Goal: Transaction & Acquisition: Purchase product/service

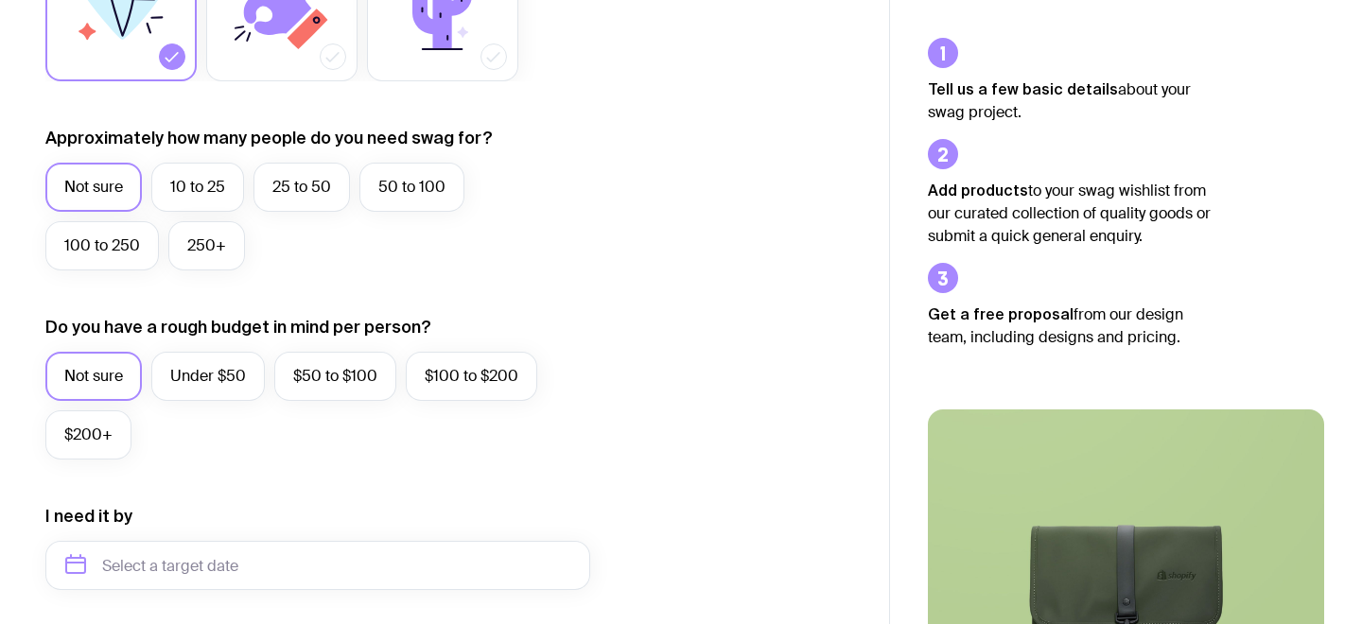
scroll to position [430, 0]
click at [213, 198] on label "10 to 25" at bounding box center [197, 186] width 93 height 49
click at [0, 0] on input "10 to 25" at bounding box center [0, 0] width 0 height 0
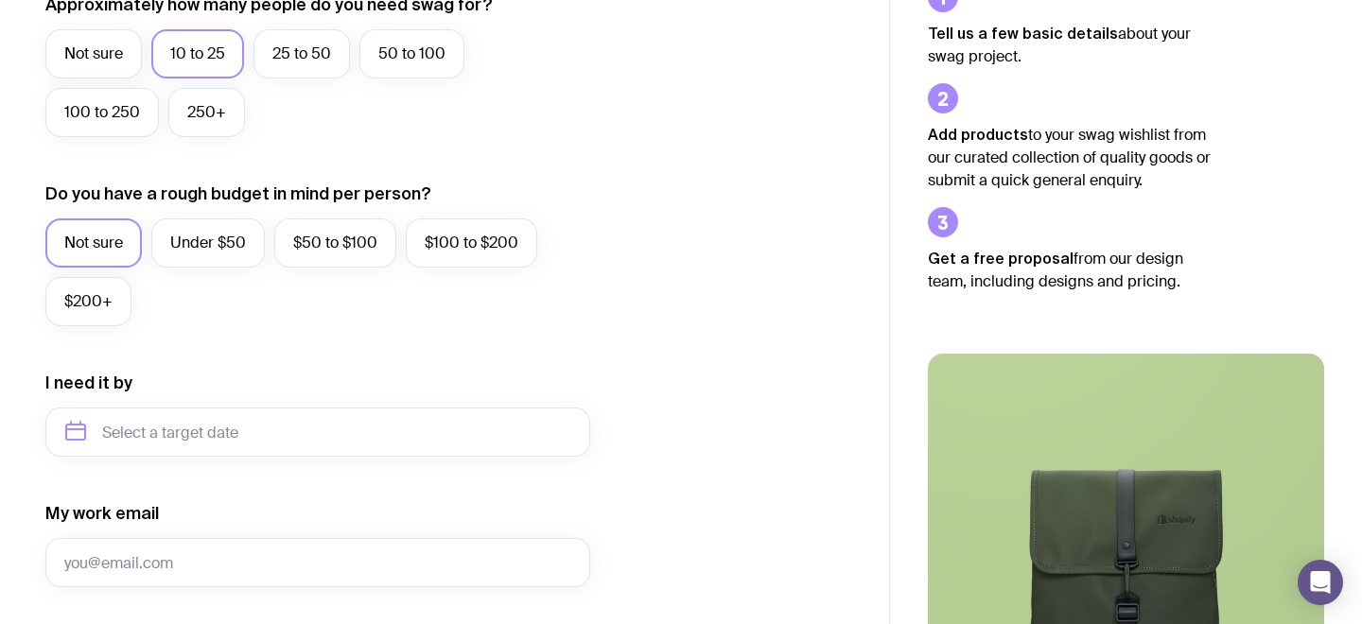
scroll to position [576, 0]
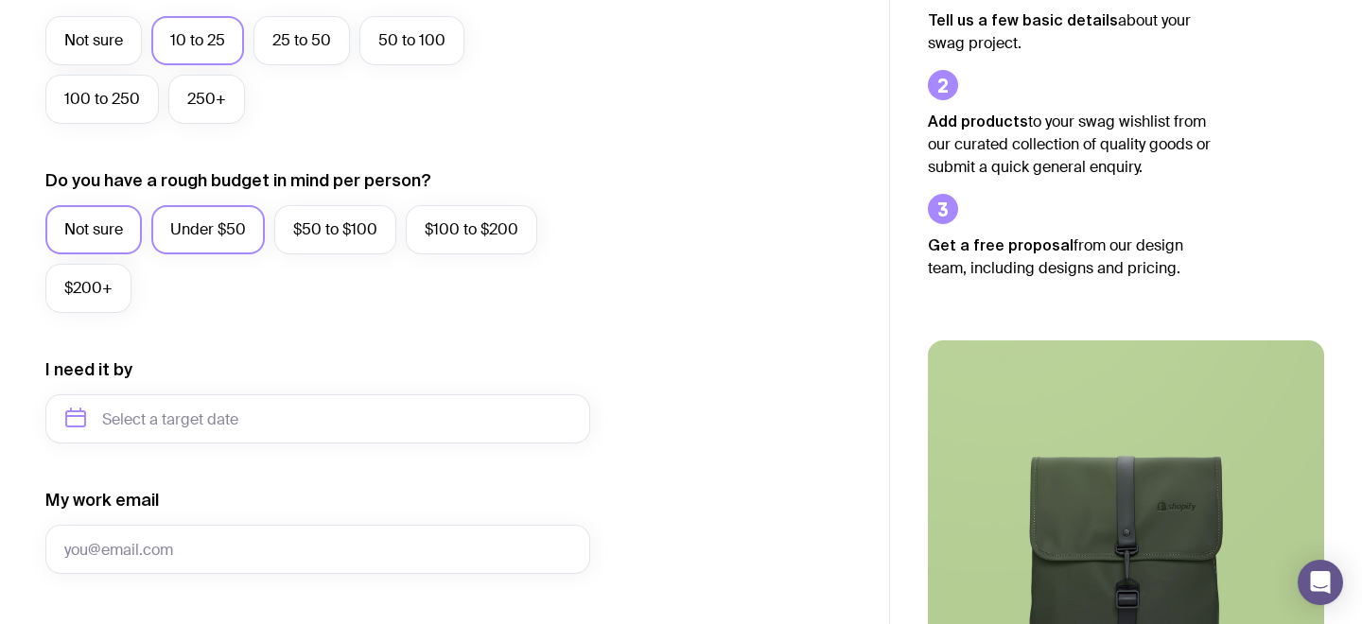
click at [190, 225] on label "Under $50" at bounding box center [208, 229] width 114 height 49
click at [0, 0] on input "Under $50" at bounding box center [0, 0] width 0 height 0
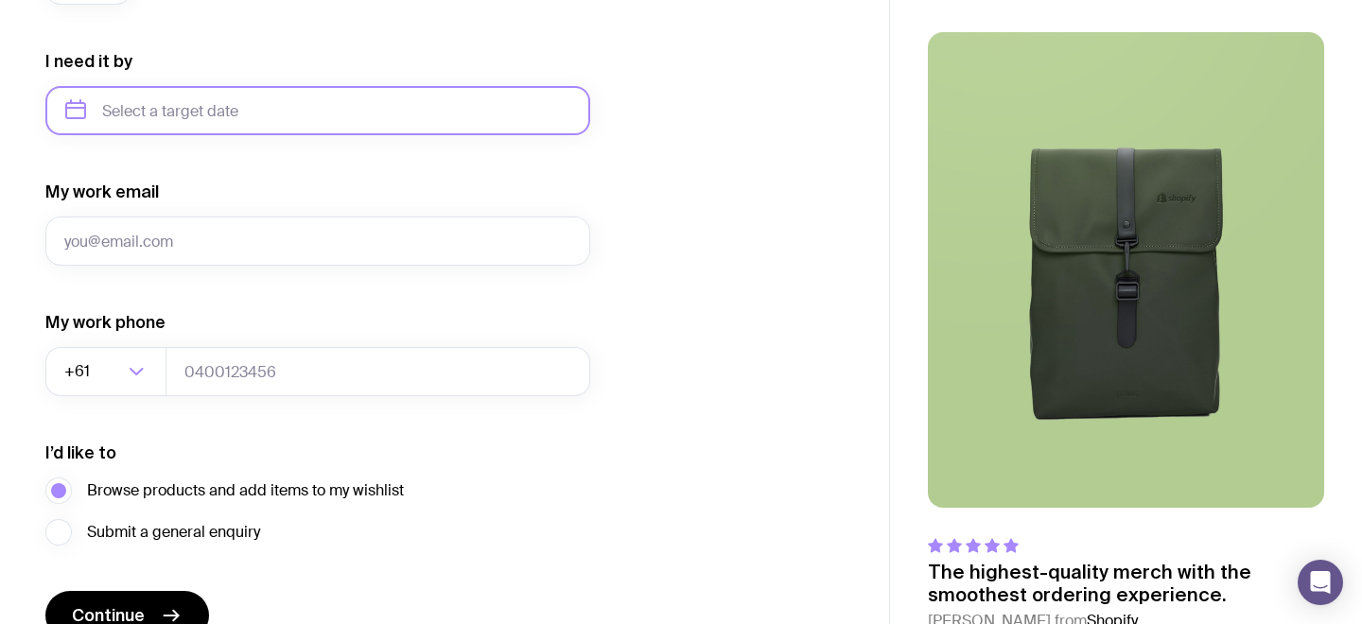
scroll to position [697, 0]
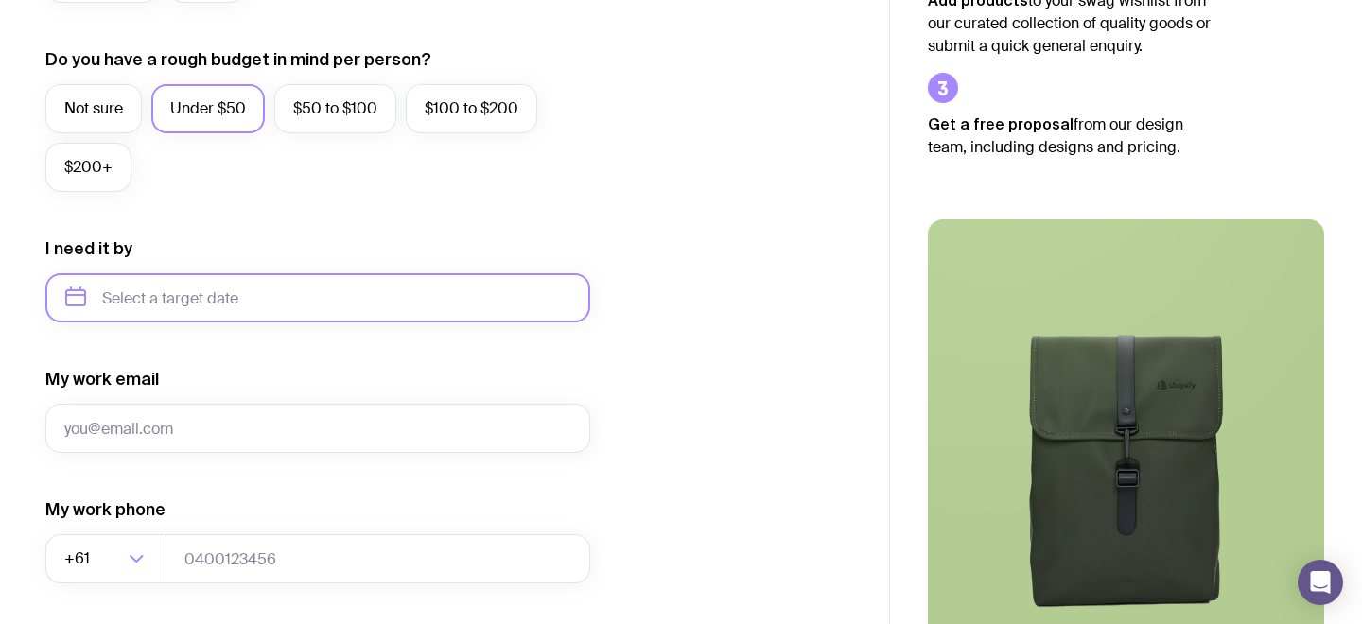
click at [157, 280] on input "text" at bounding box center [317, 297] width 545 height 49
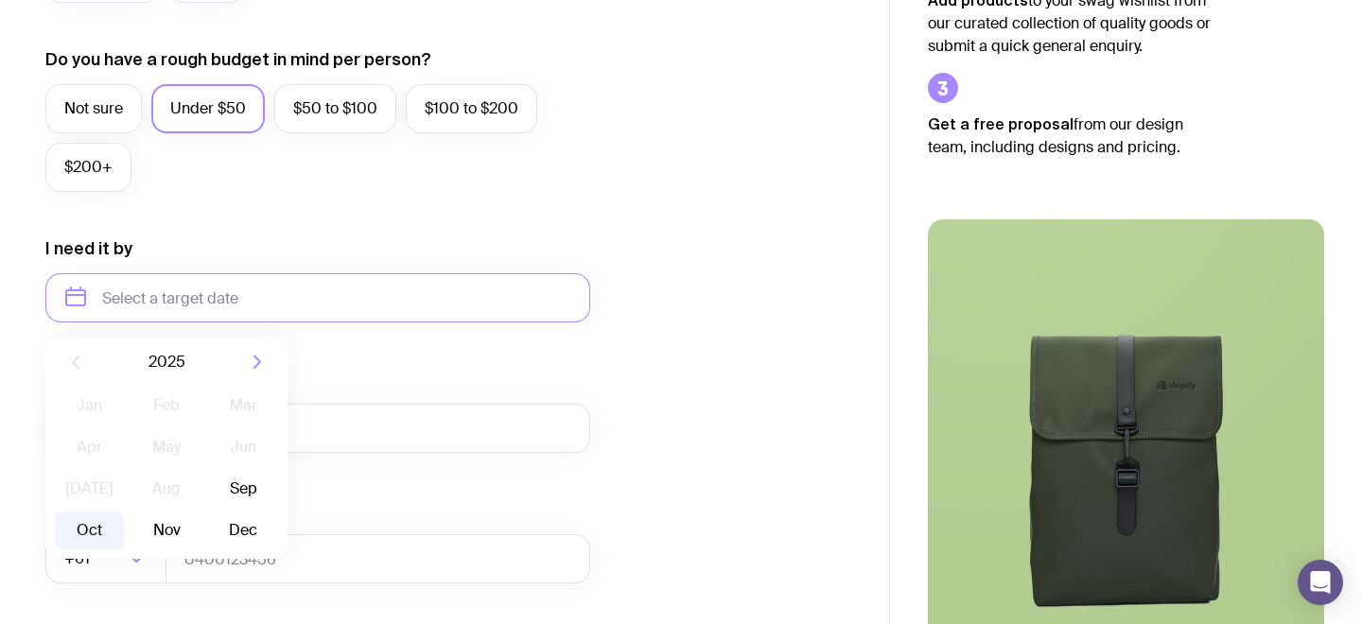
click at [131, 519] on button "Oct" at bounding box center [165, 531] width 69 height 38
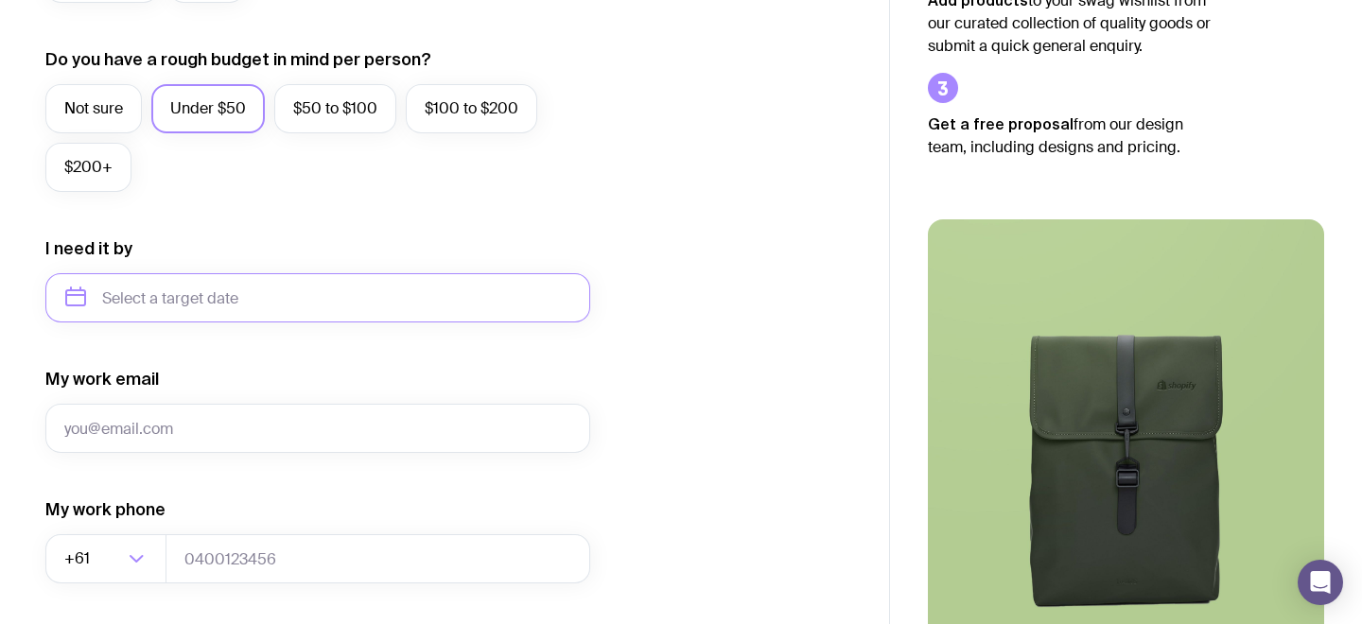
type input "[DATE]"
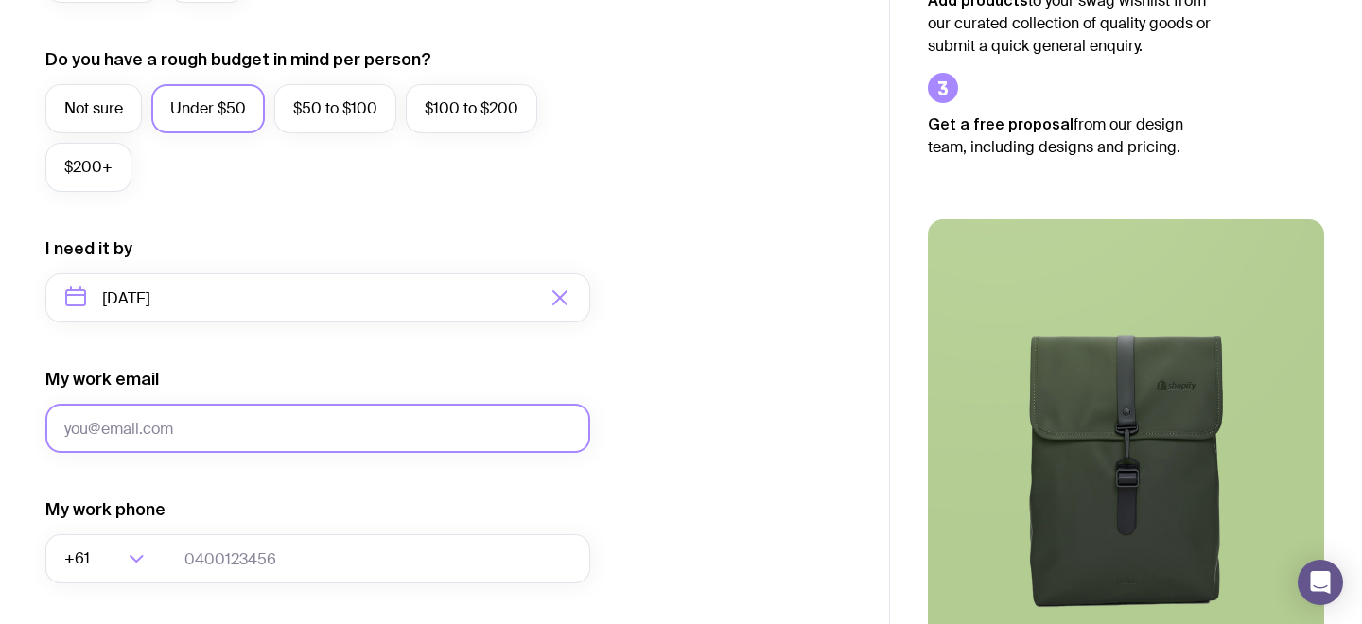
click at [107, 433] on input "My work email" at bounding box center [317, 428] width 545 height 49
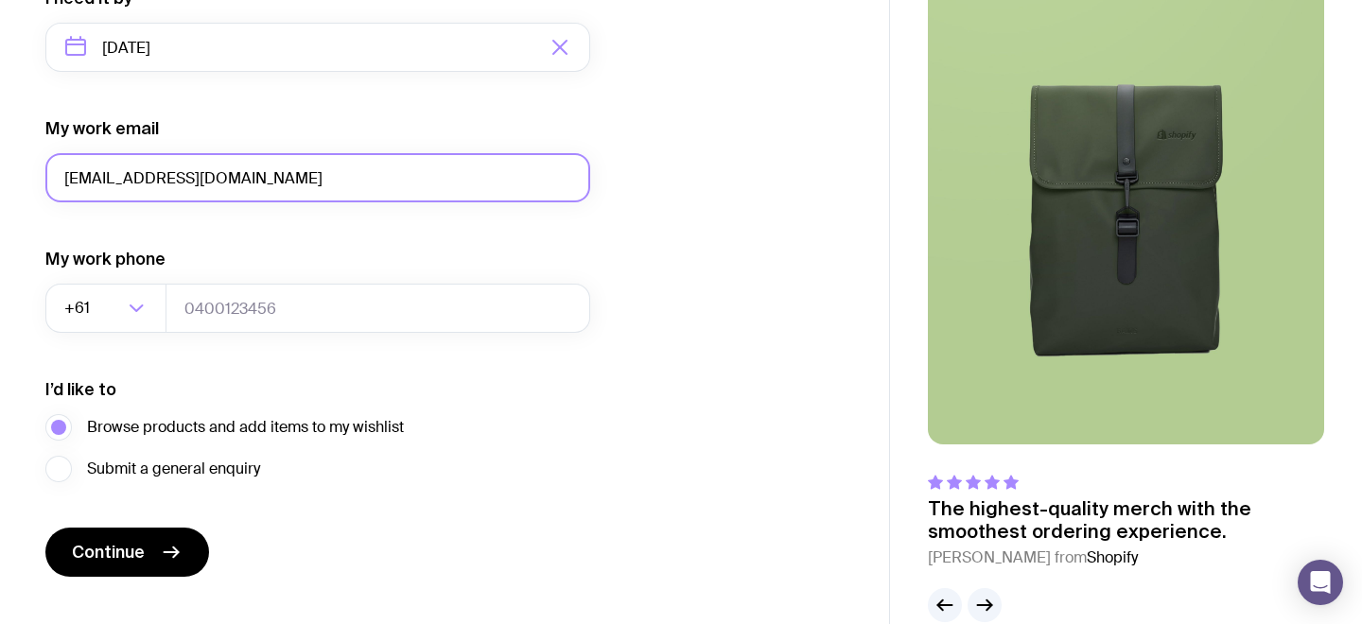
scroll to position [949, 0]
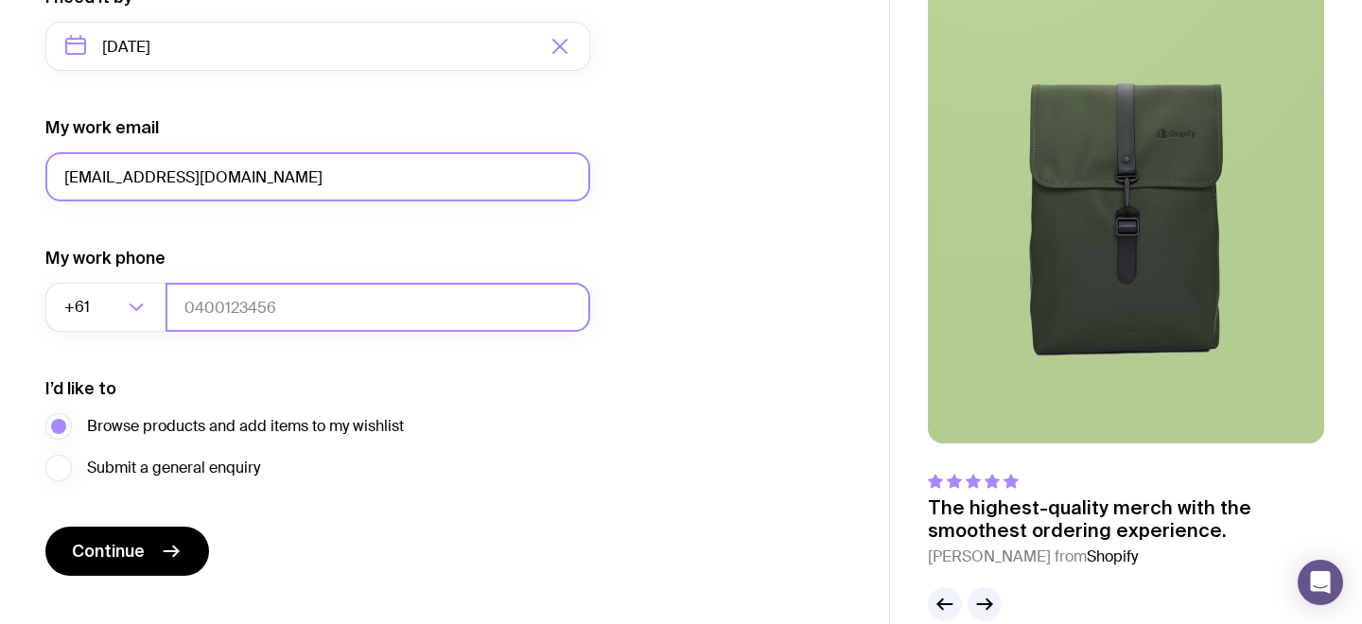
type input "[EMAIL_ADDRESS][DOMAIN_NAME]"
click at [236, 311] on input "tel" at bounding box center [378, 307] width 425 height 49
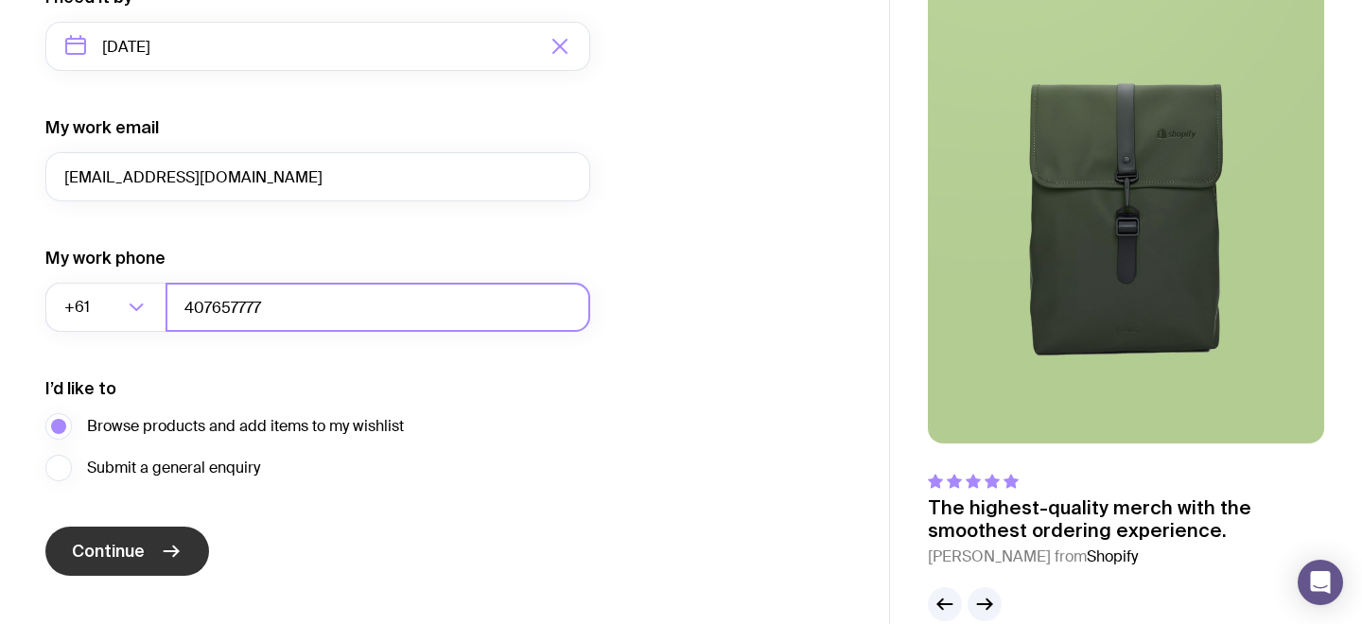
type input "407657777"
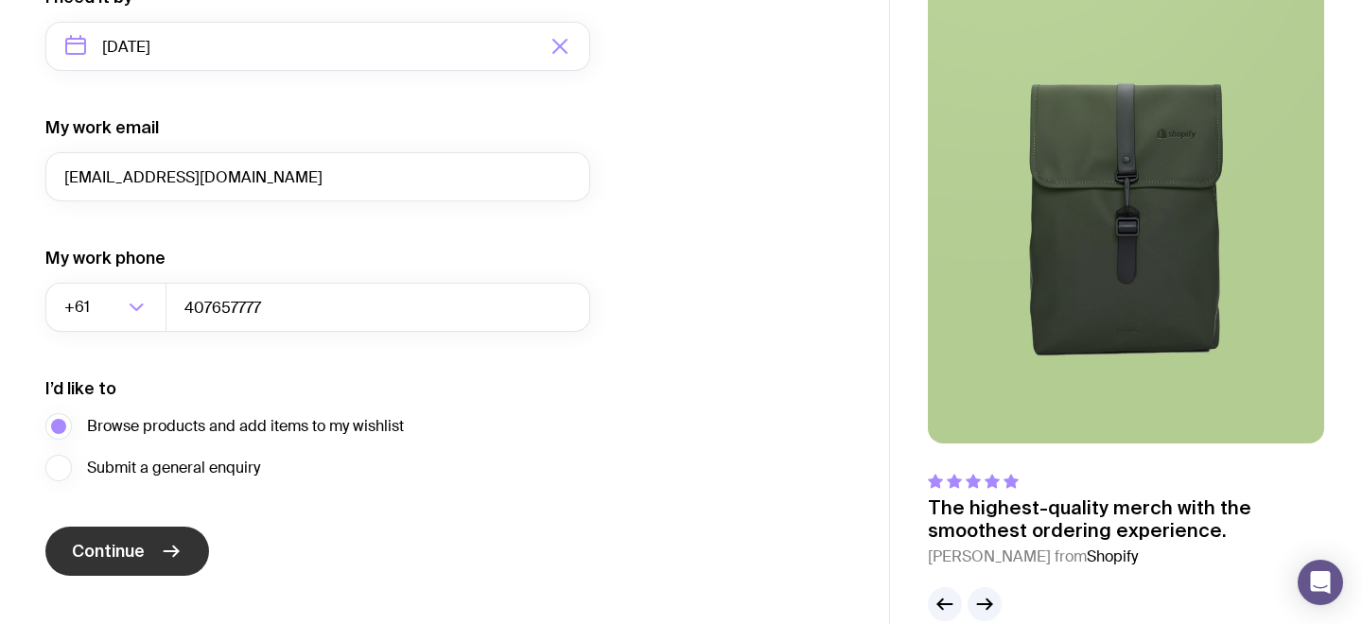
click at [153, 566] on button "Continue" at bounding box center [127, 551] width 164 height 49
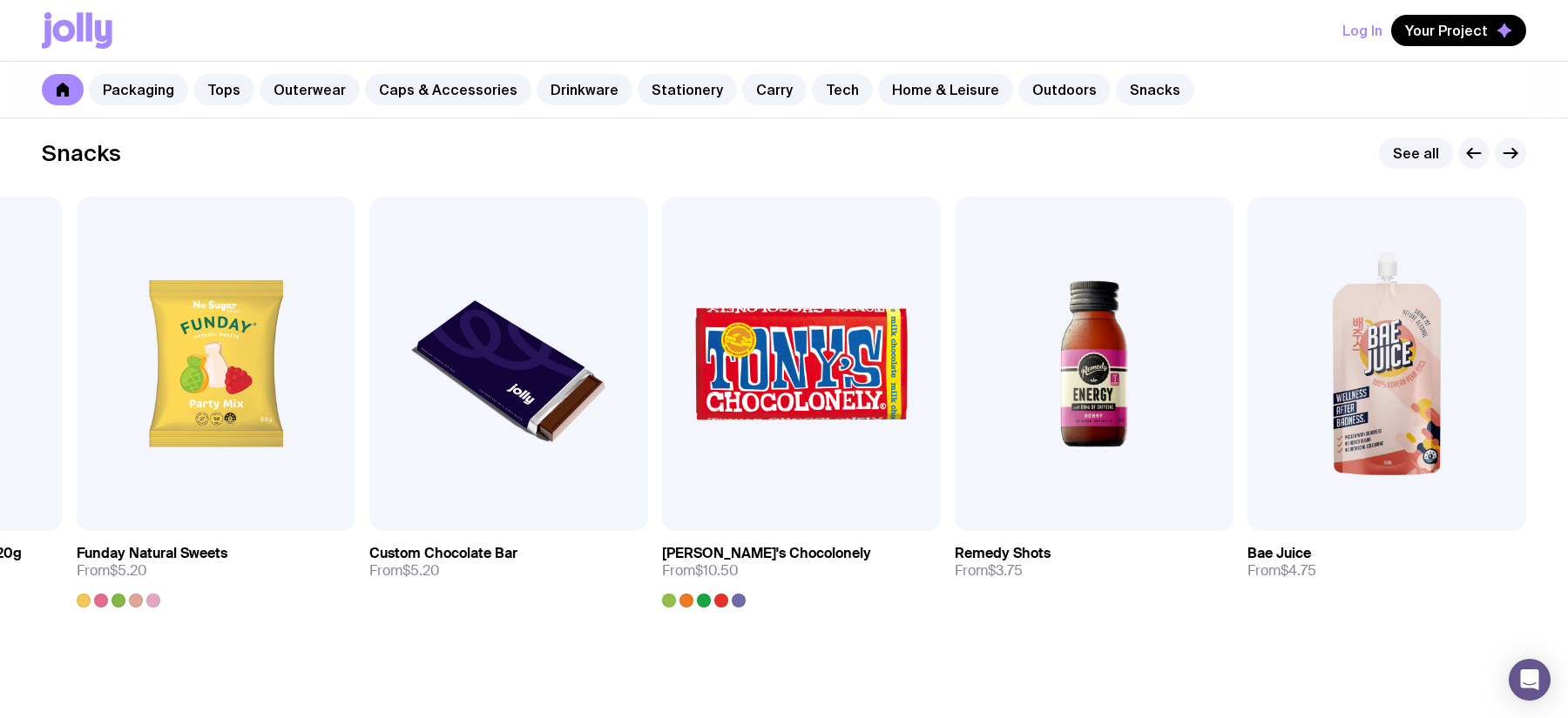
scroll to position [6078, 0]
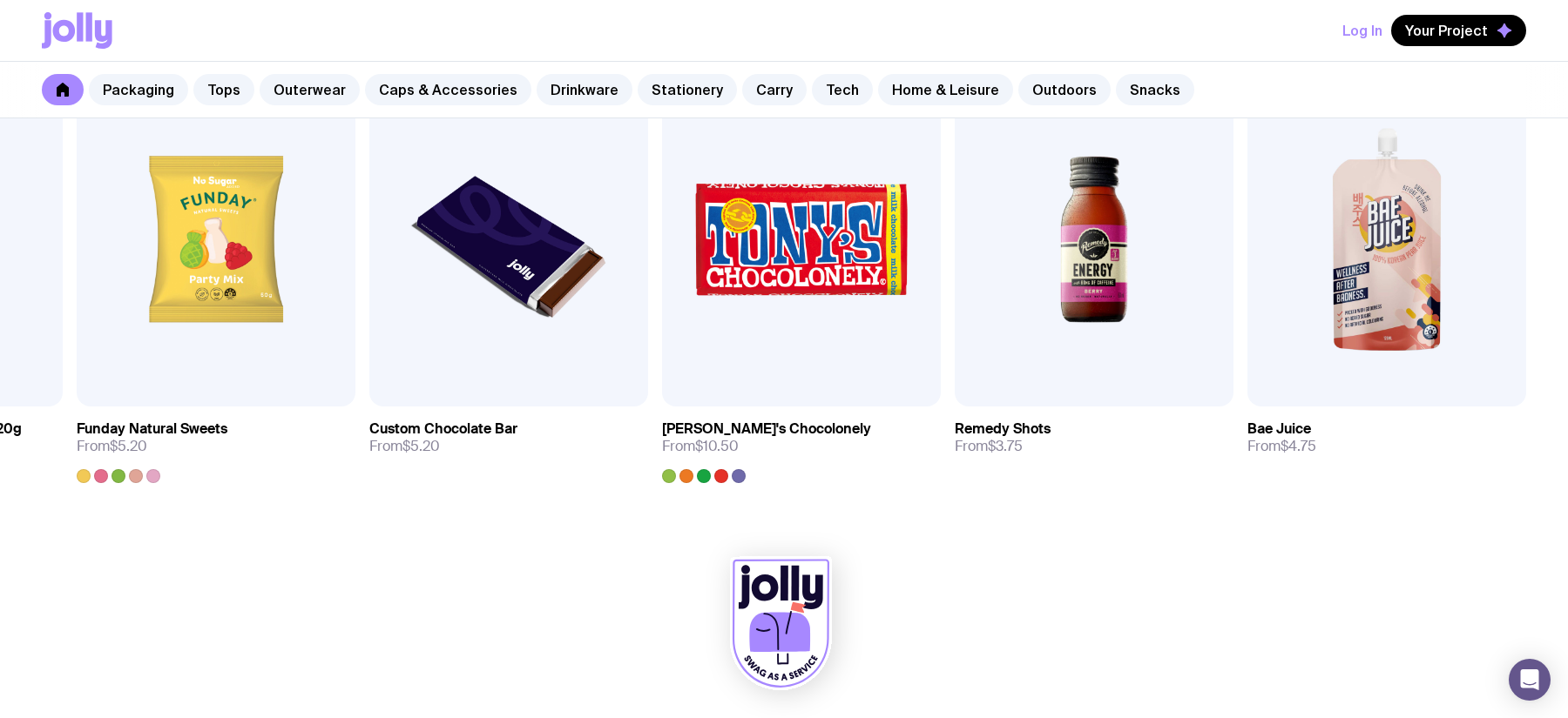
click at [97, 17] on icon at bounding box center [76, 30] width 71 height 37
click at [1253, 573] on icon "Open Intercom Messenger" at bounding box center [1529, 680] width 20 height 23
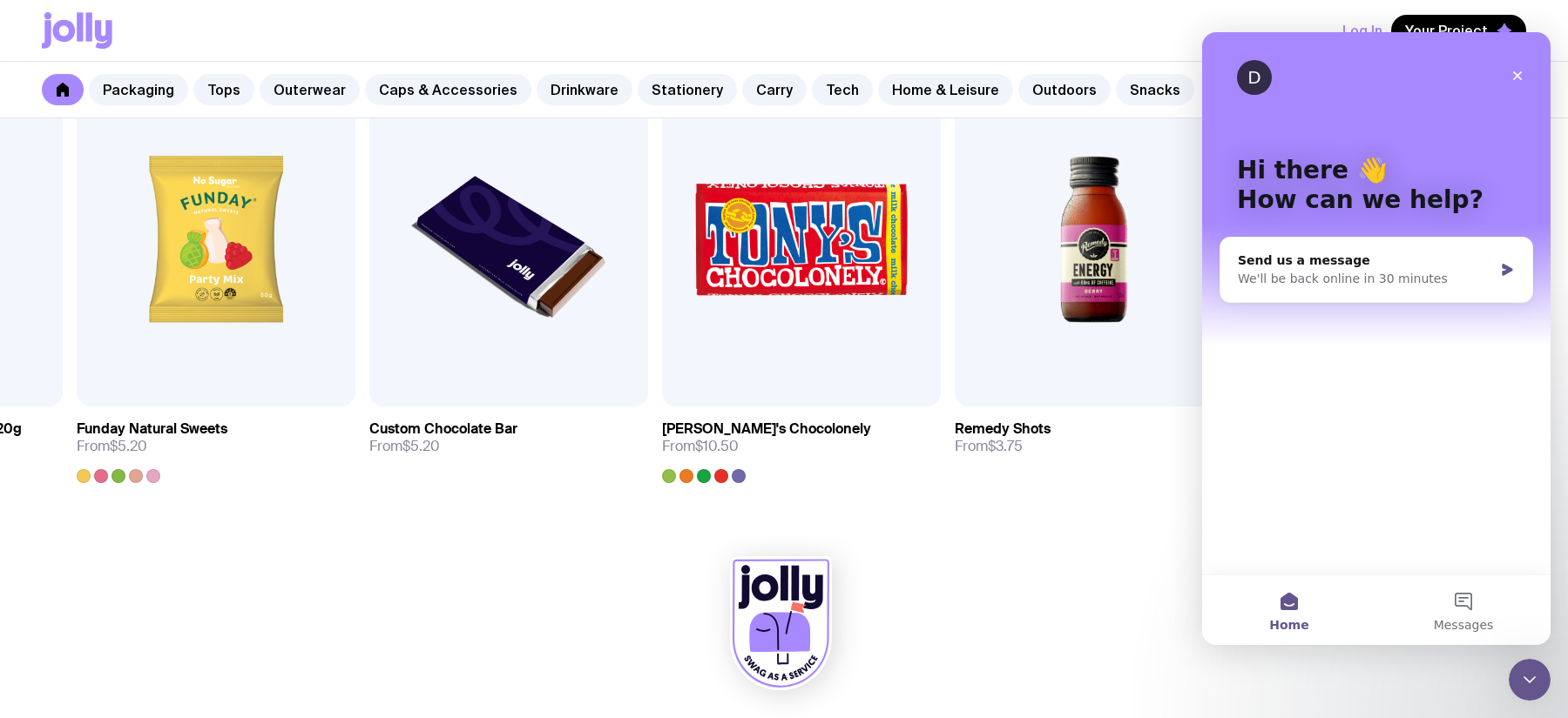
scroll to position [0, 0]
click at [1253, 573] on icon "Close Intercom Messenger" at bounding box center [1529, 679] width 21 height 21
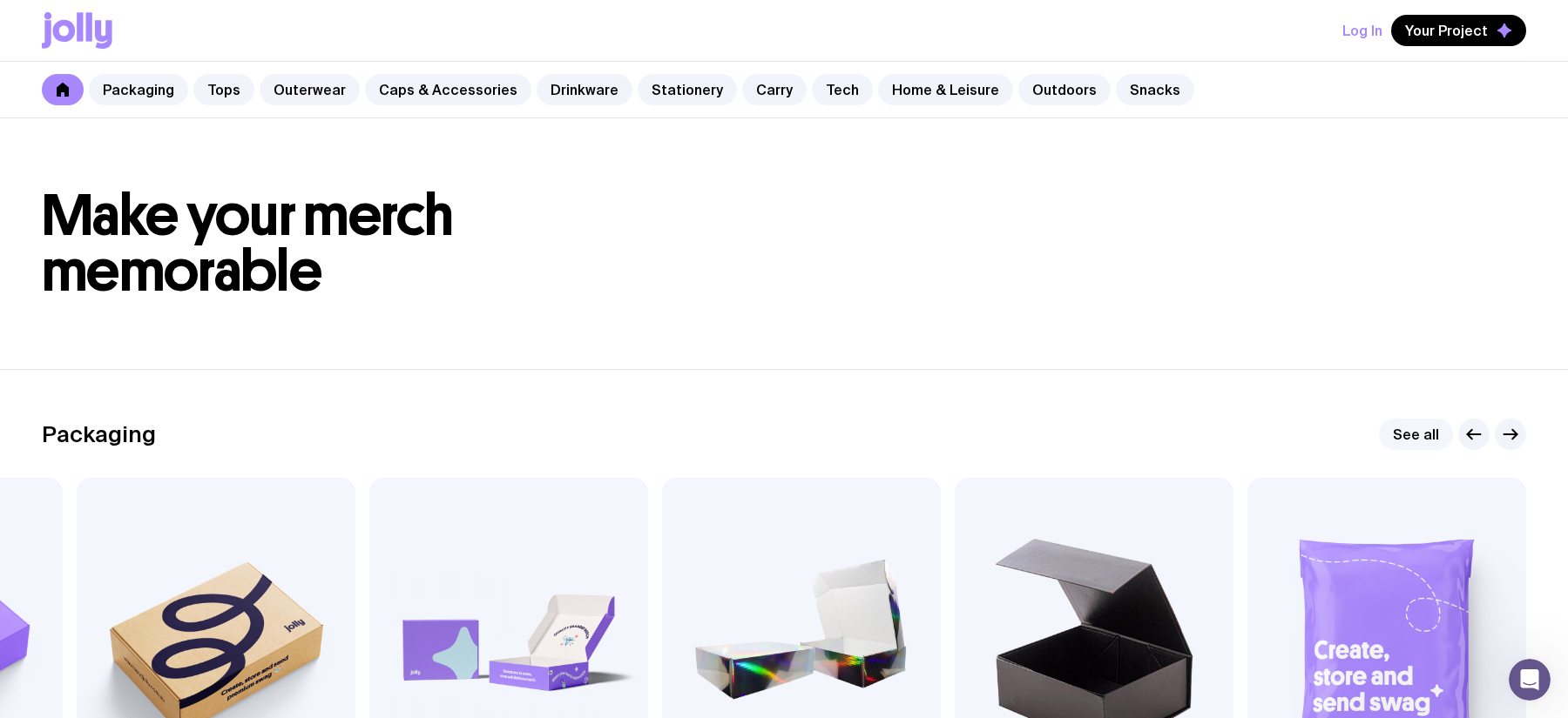
click at [1253, 426] on link "See all" at bounding box center [1416, 434] width 74 height 31
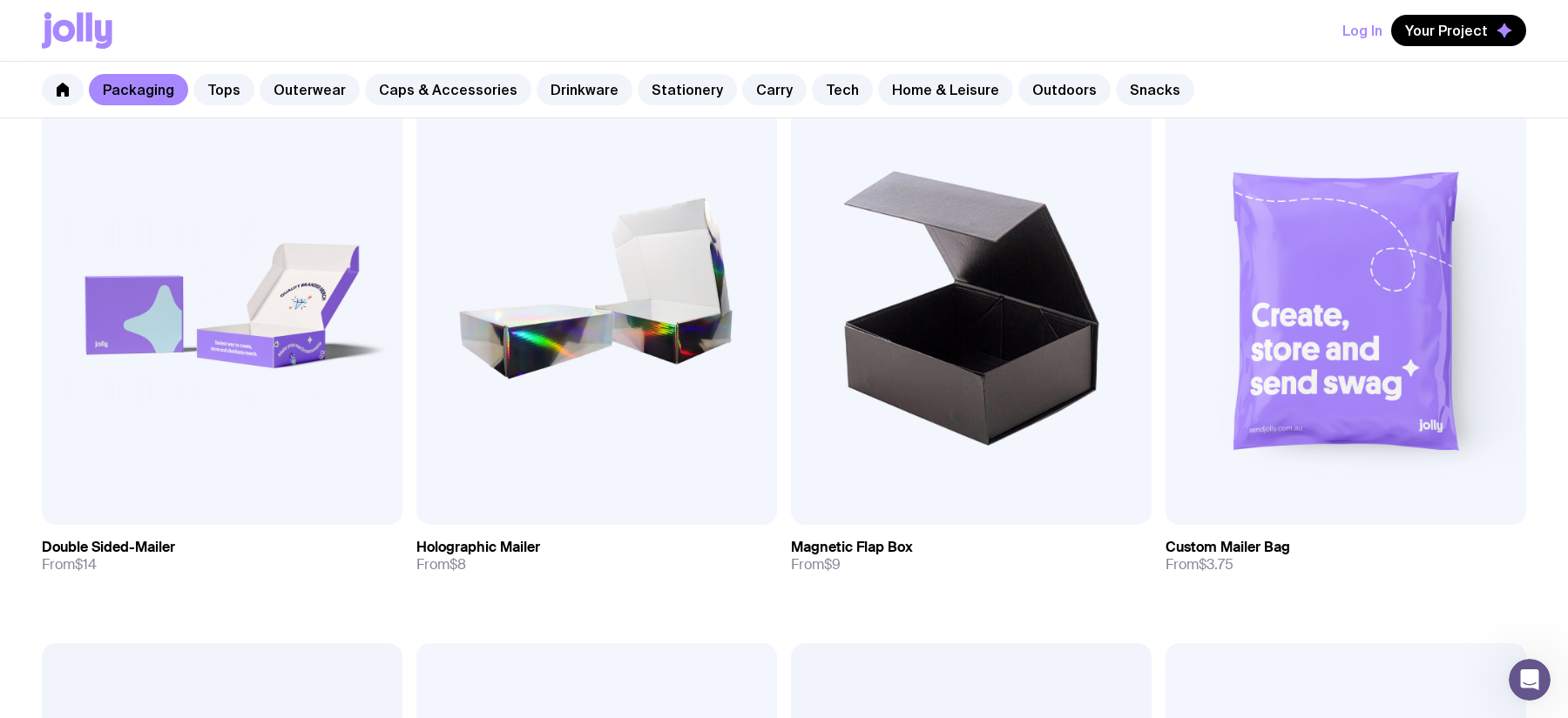
scroll to position [894, 0]
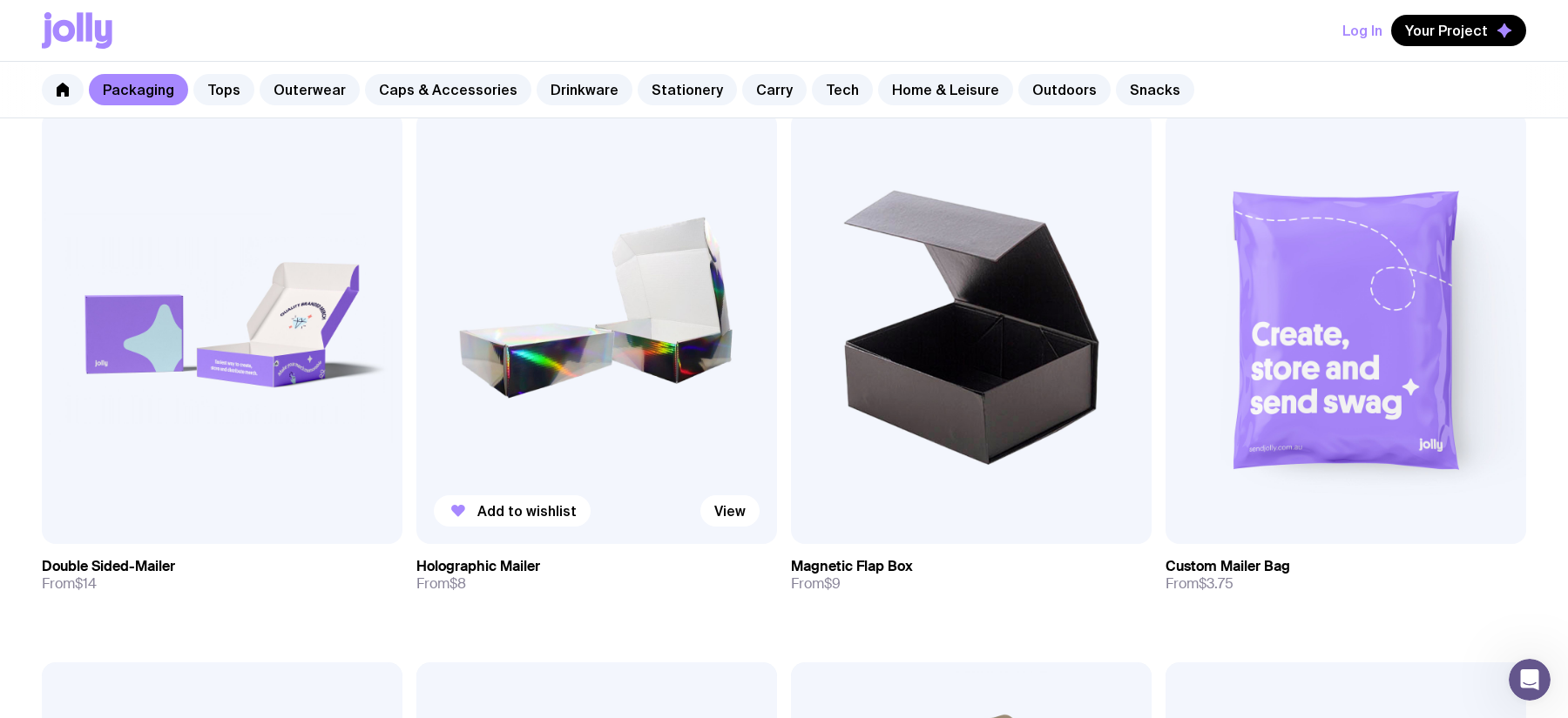
click at [632, 320] on img at bounding box center [597, 328] width 361 height 433
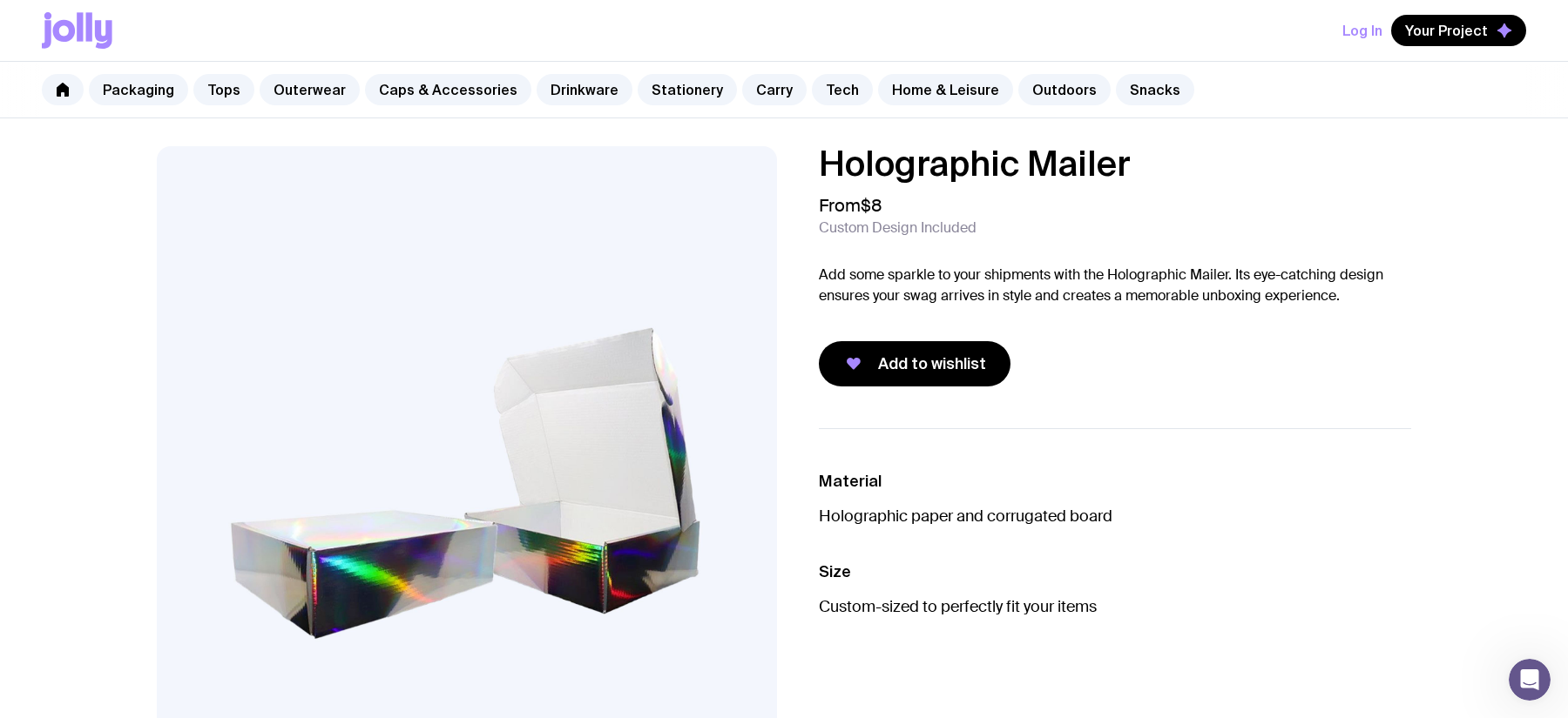
click at [77, 28] on icon at bounding box center [79, 26] width 6 height 29
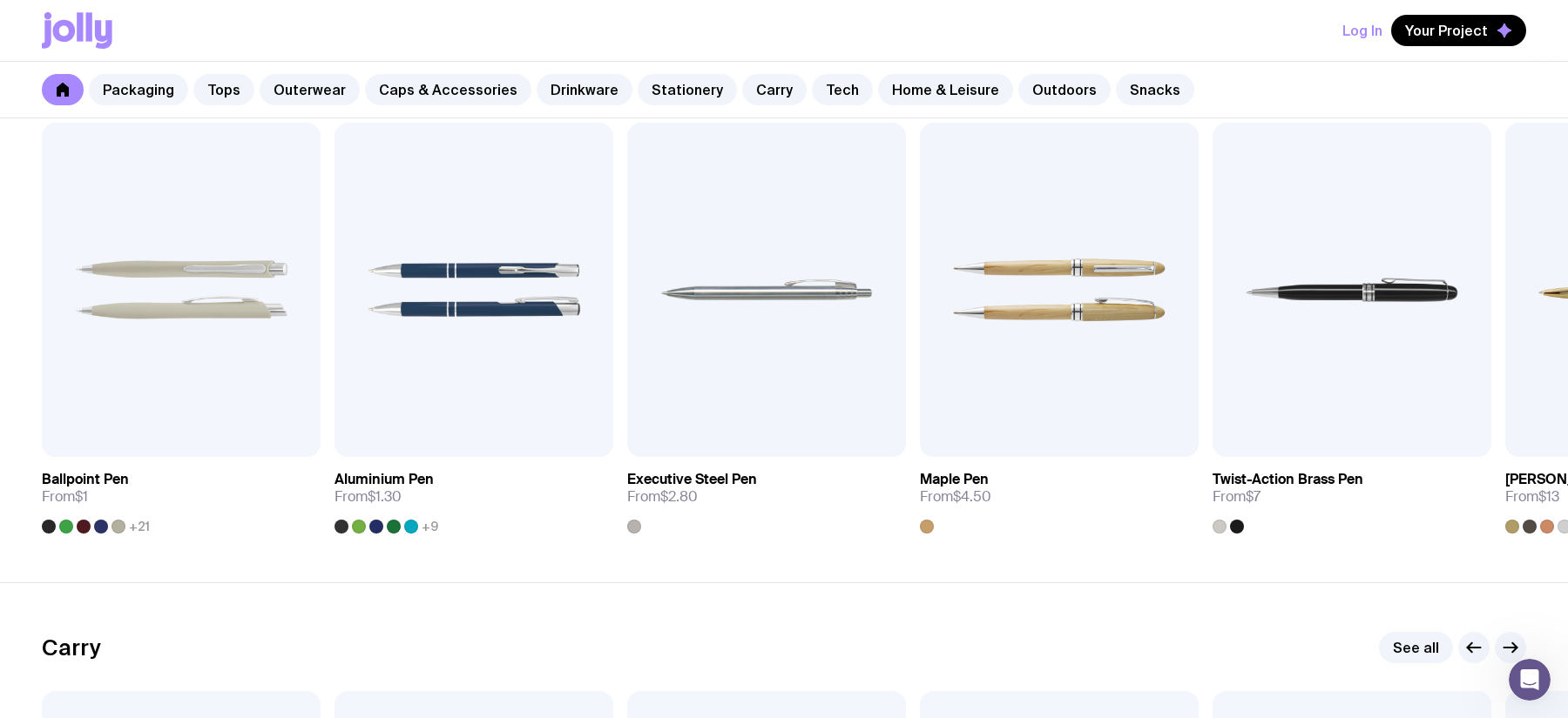
scroll to position [3198, 0]
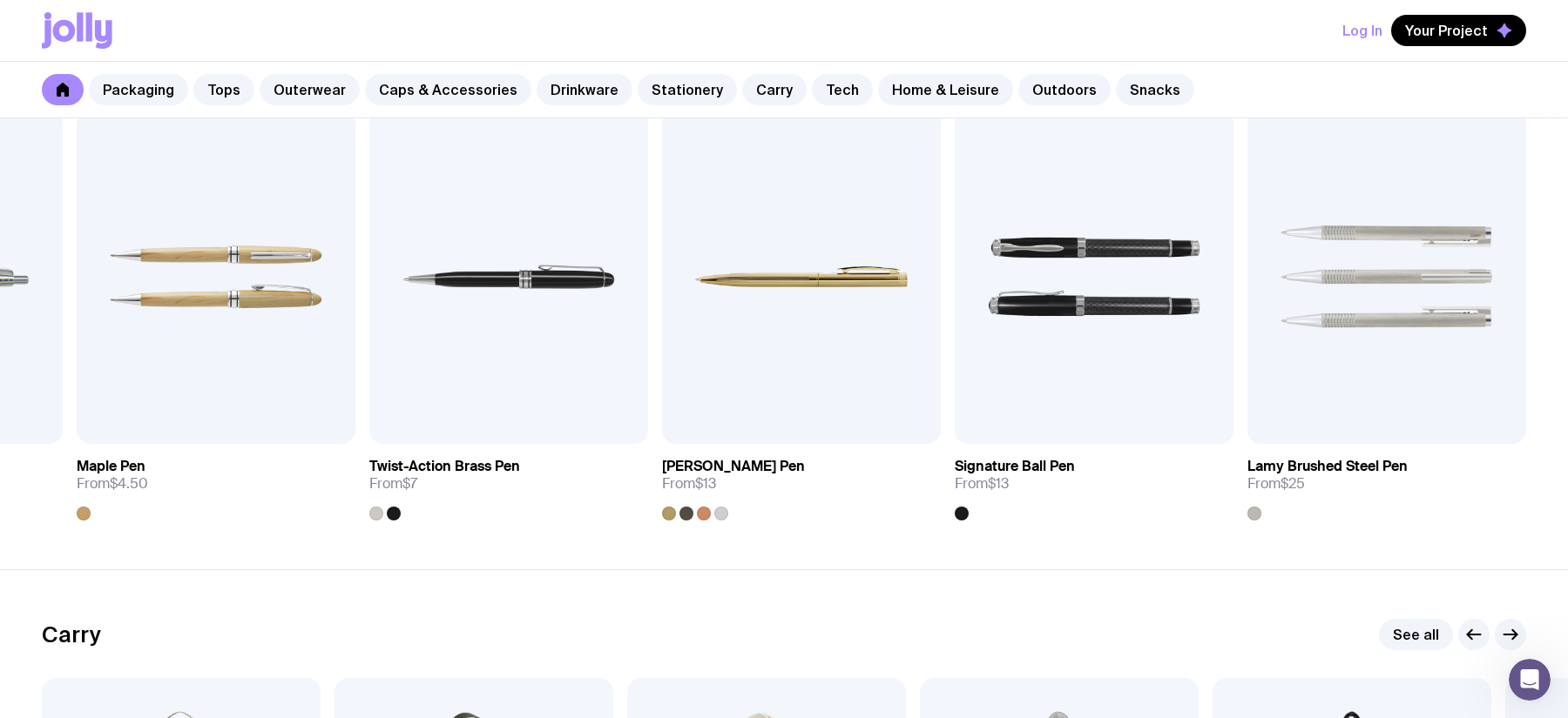
click at [92, 33] on icon at bounding box center [76, 30] width 71 height 37
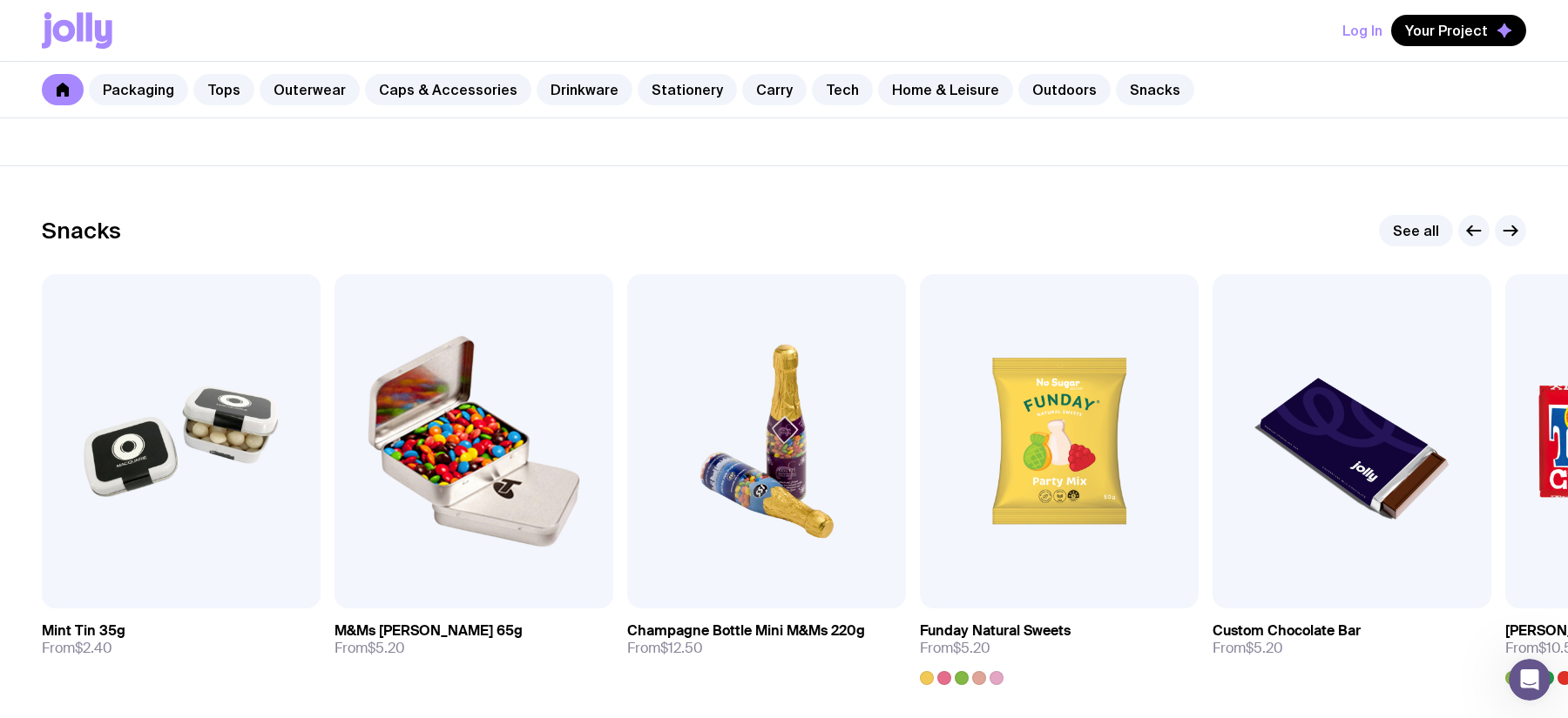
scroll to position [5878, 0]
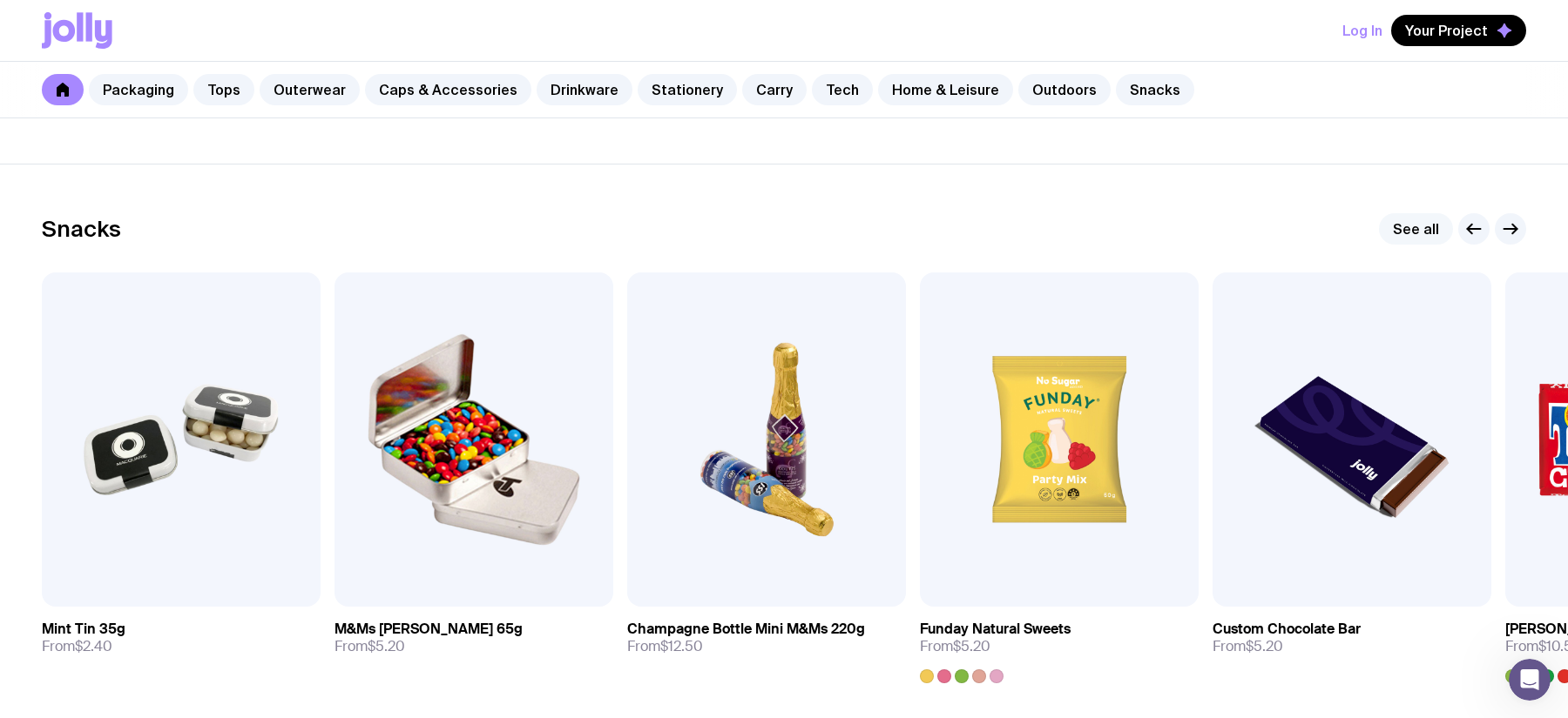
click at [1253, 223] on link "See all" at bounding box center [1416, 229] width 74 height 31
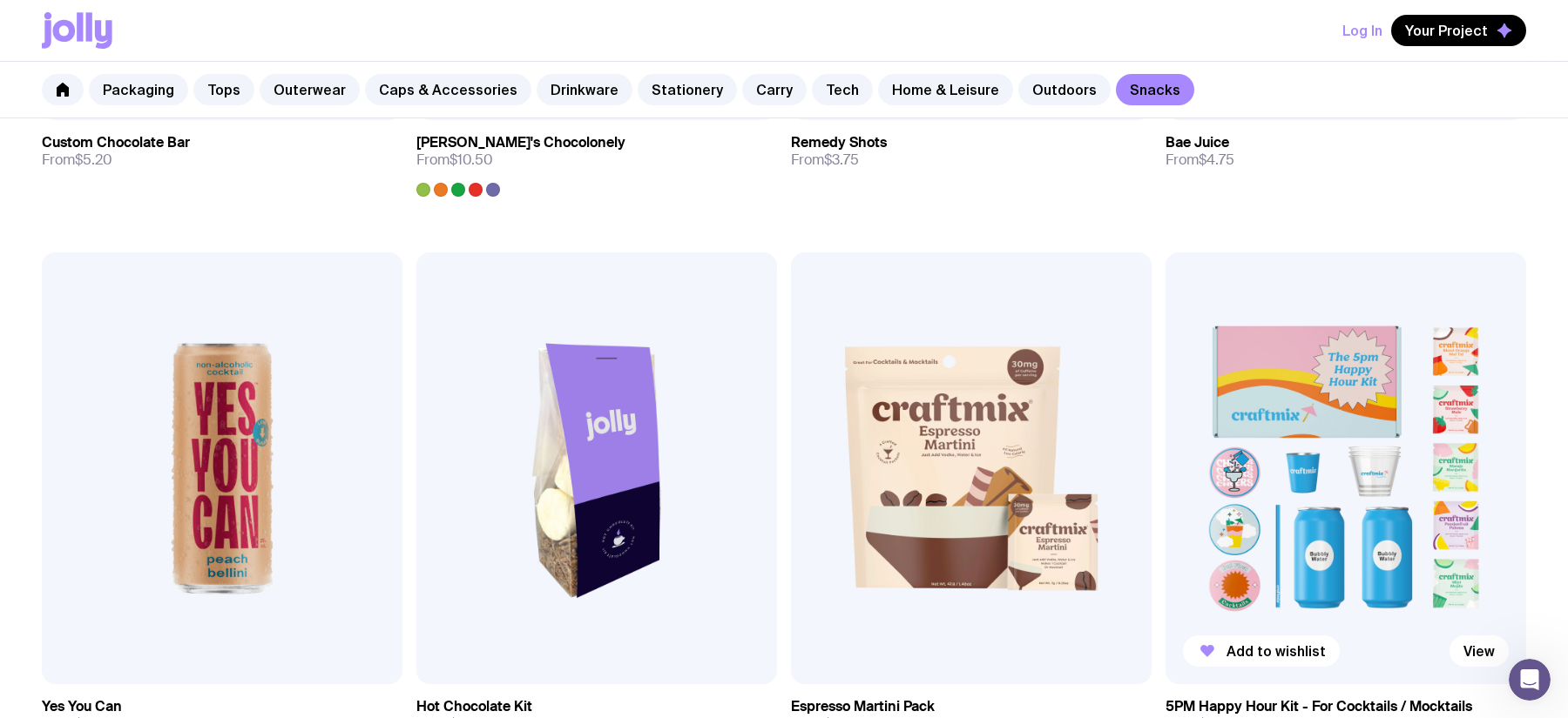
scroll to position [1669, 0]
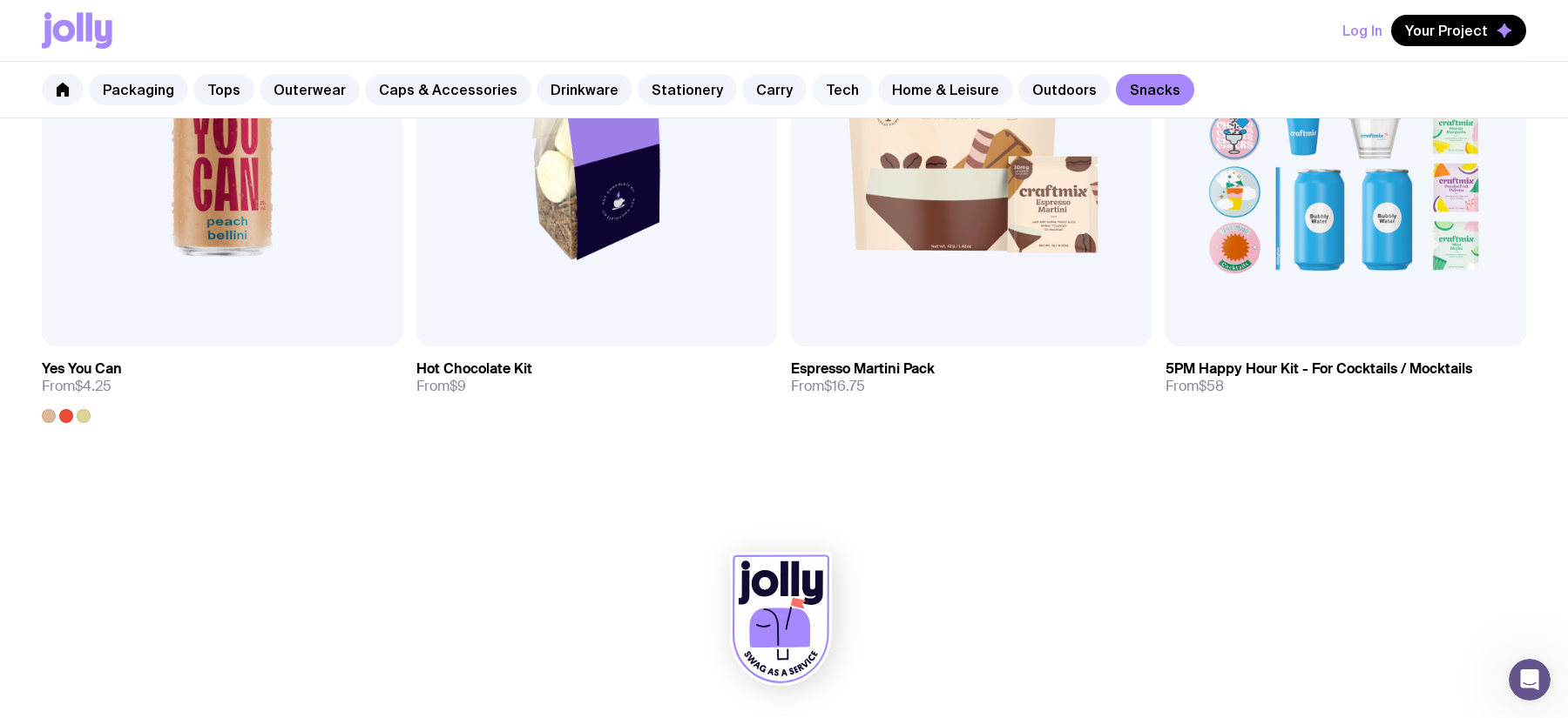
click at [812, 92] on link "Tech" at bounding box center [842, 89] width 61 height 31
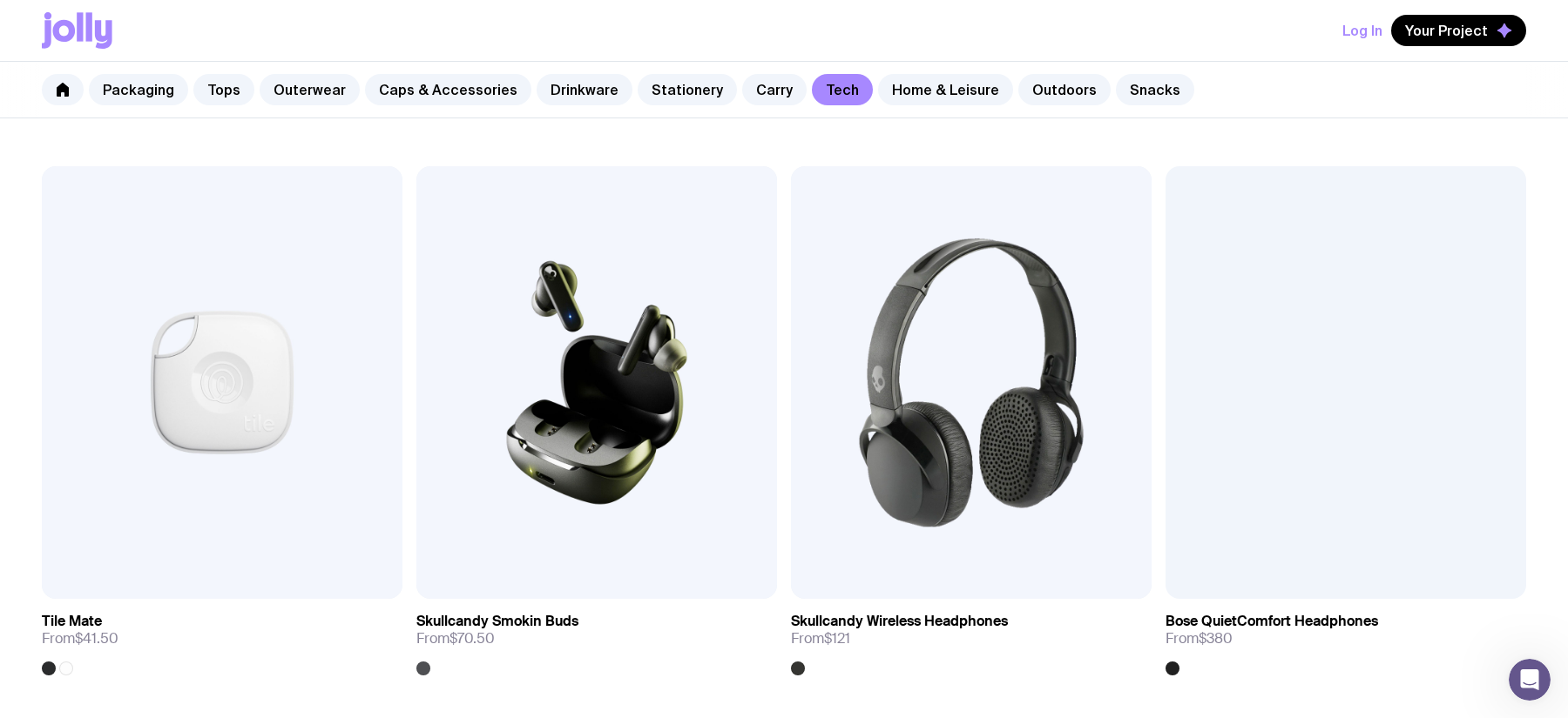
scroll to position [3929, 0]
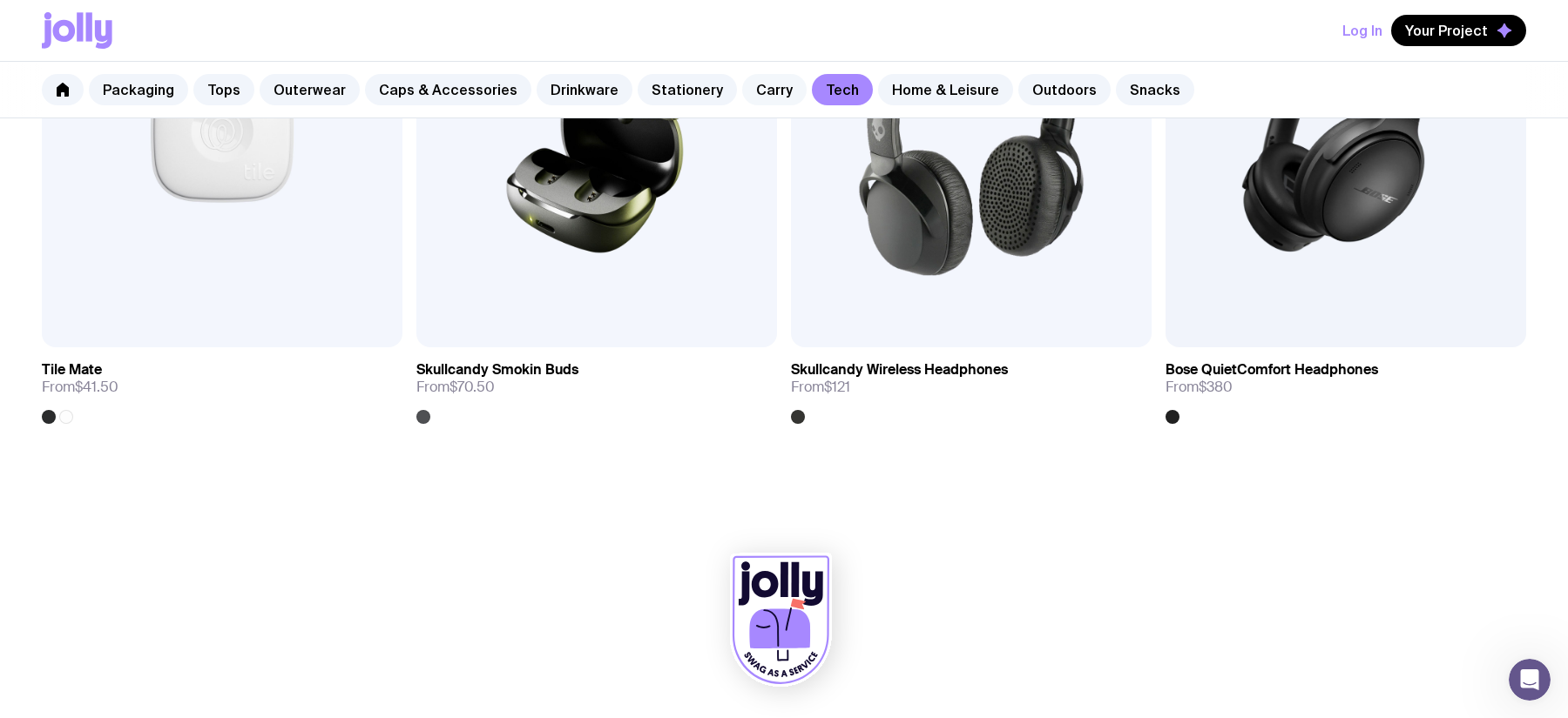
click at [742, 88] on link "Carry" at bounding box center [774, 89] width 64 height 31
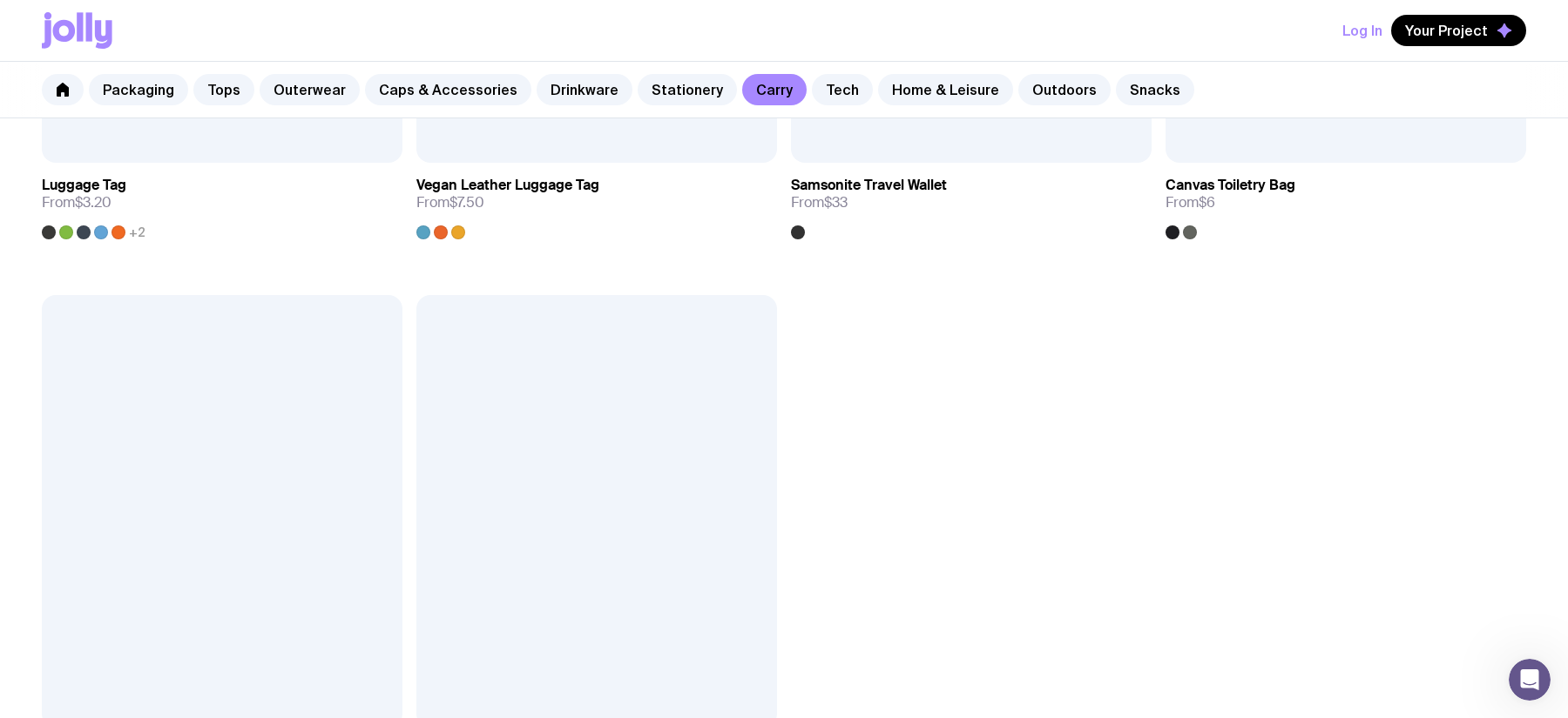
scroll to position [4691, 0]
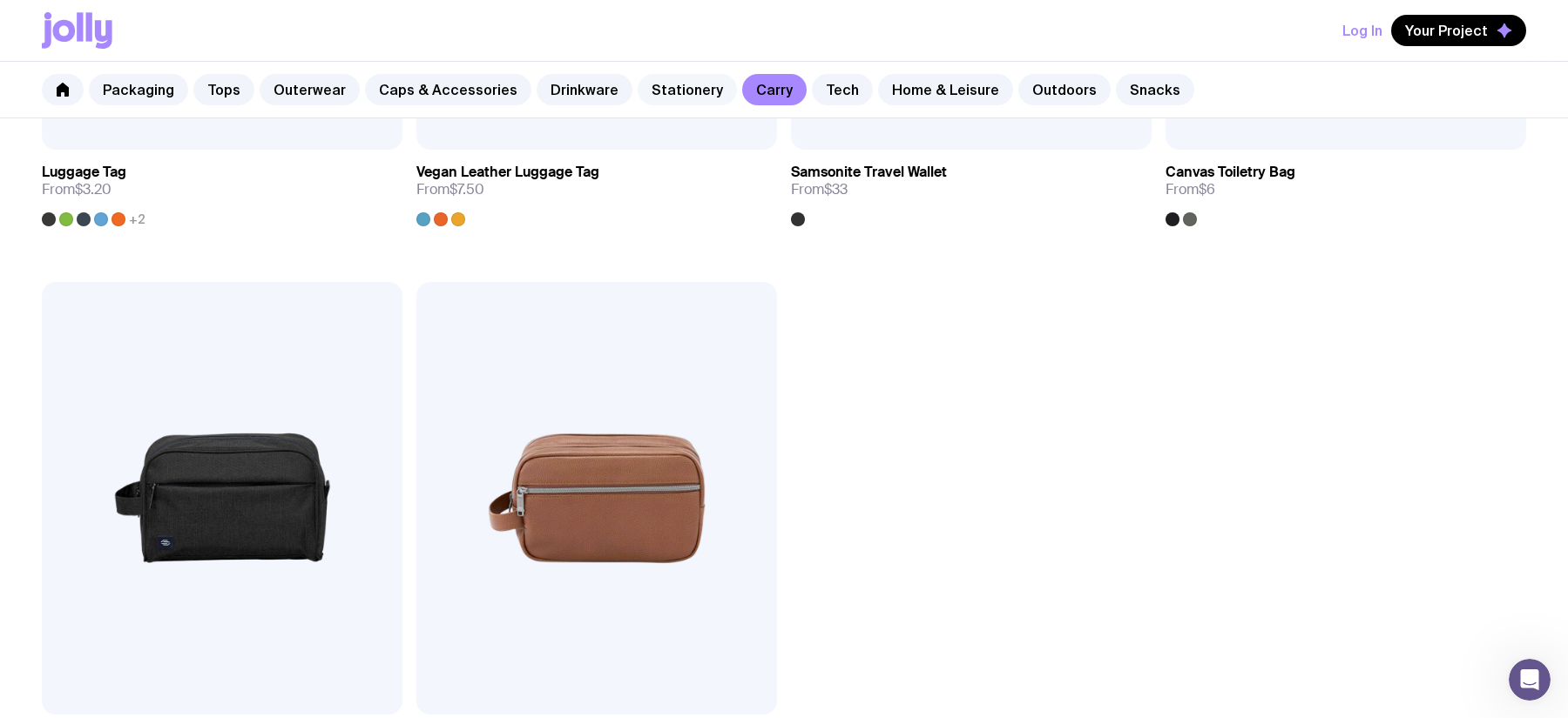
click at [654, 90] on link "Stationery" at bounding box center [687, 89] width 99 height 31
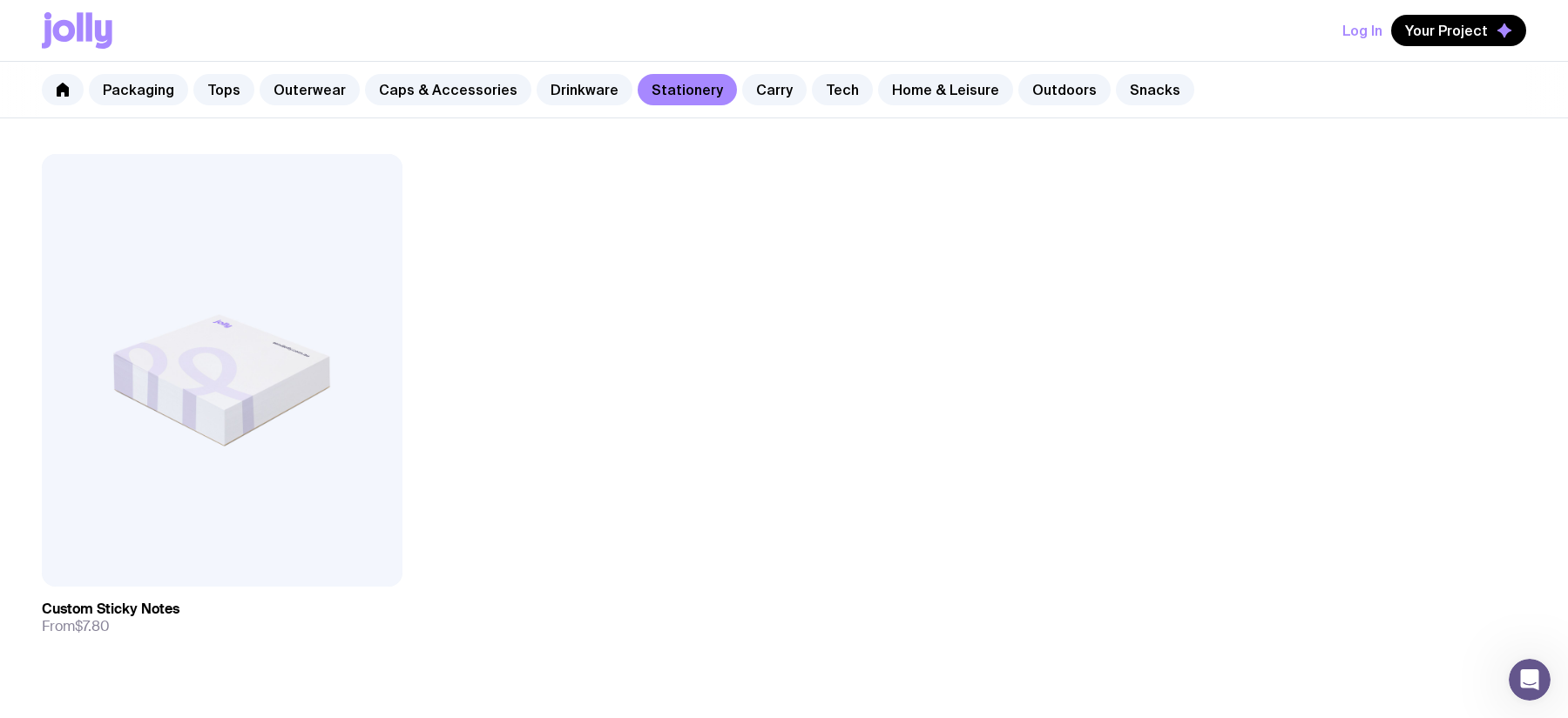
scroll to position [3703, 0]
click at [575, 94] on link "Drinkware" at bounding box center [585, 89] width 96 height 31
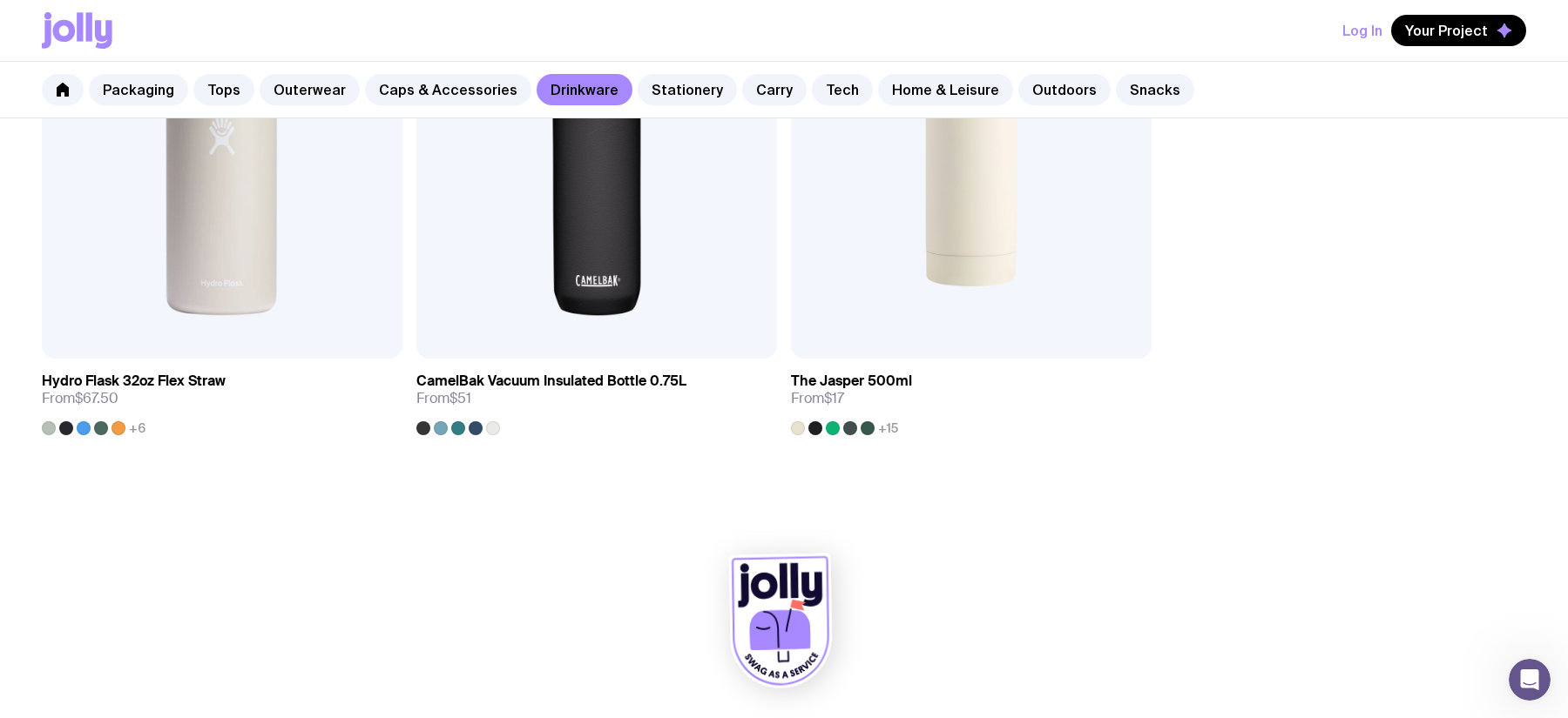
scroll to position [3364, 0]
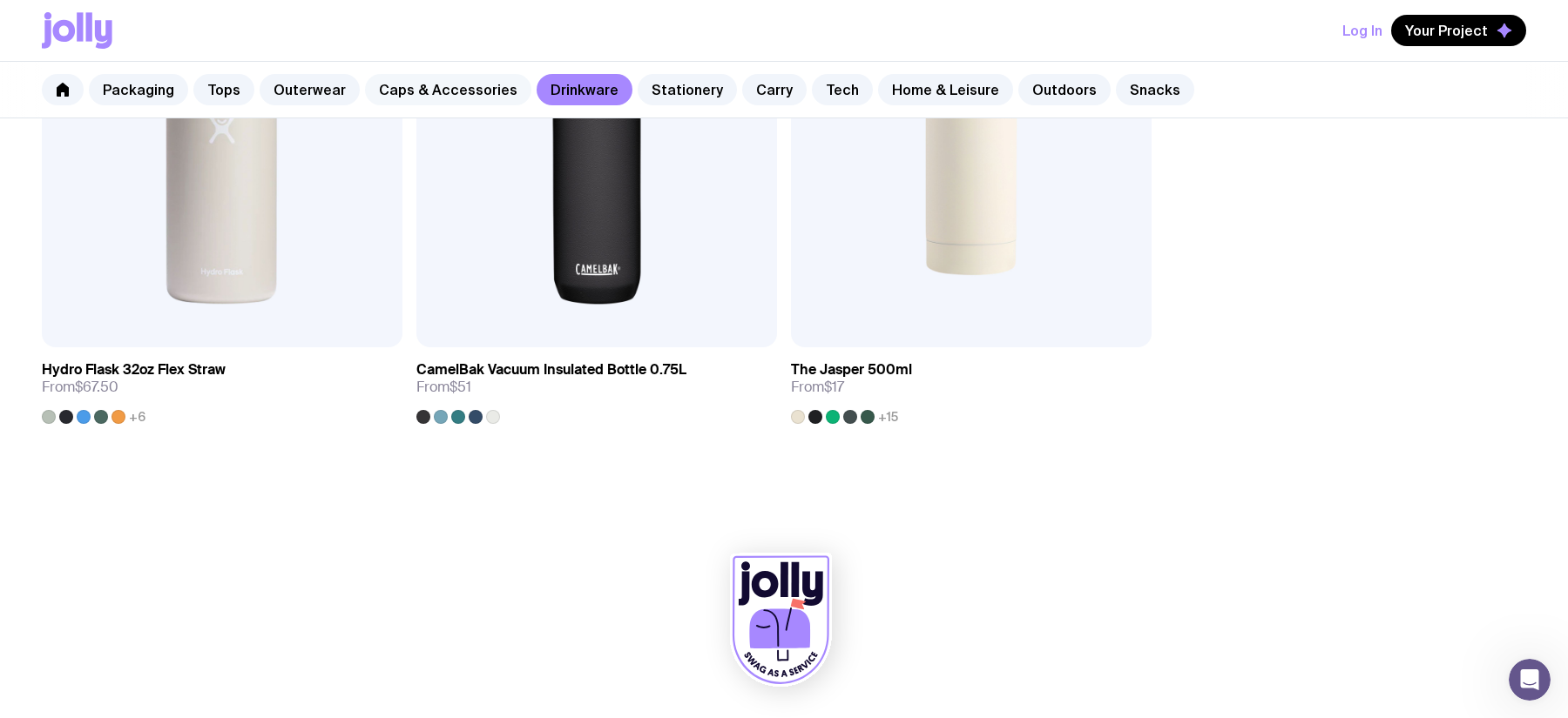
click at [438, 78] on link "Caps & Accessories" at bounding box center [447, 89] width 167 height 31
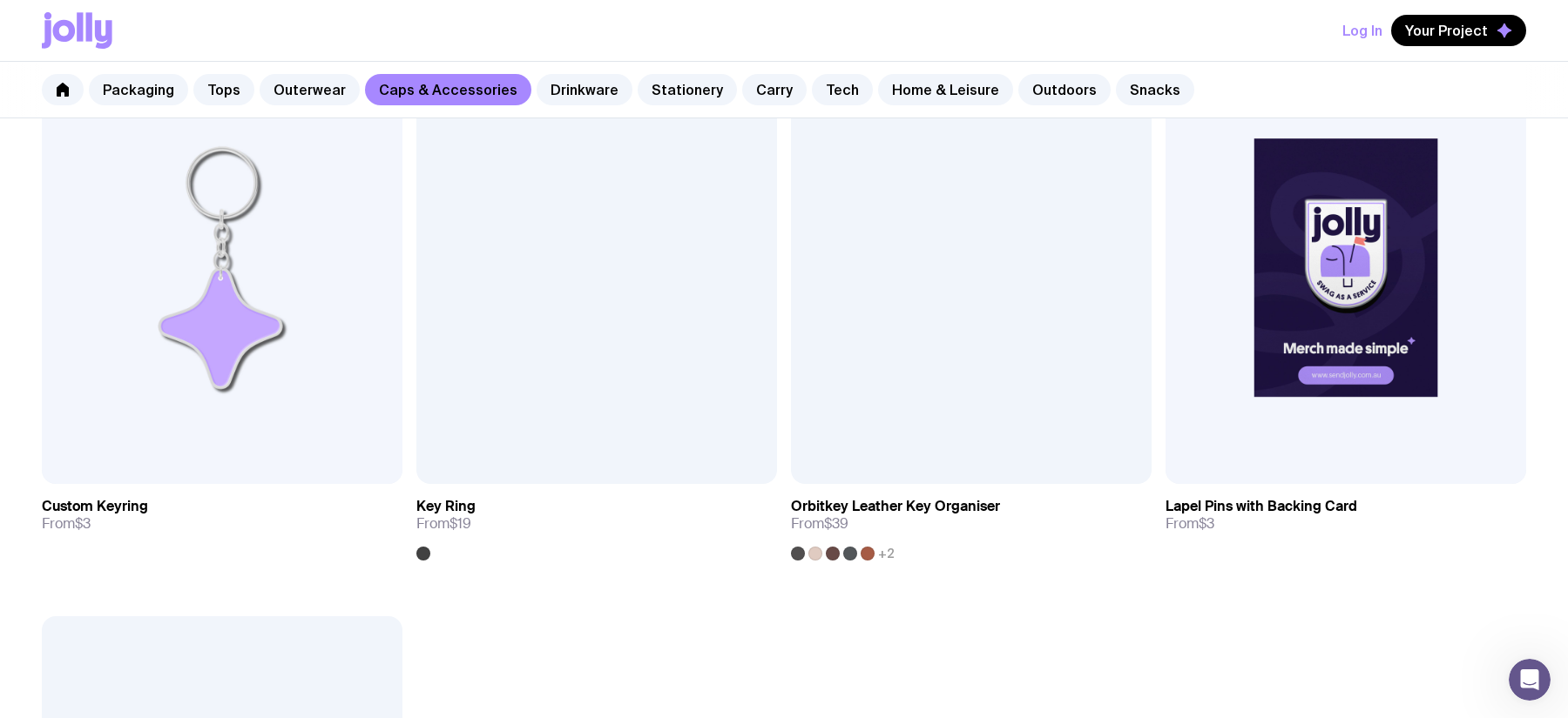
scroll to position [3231, 0]
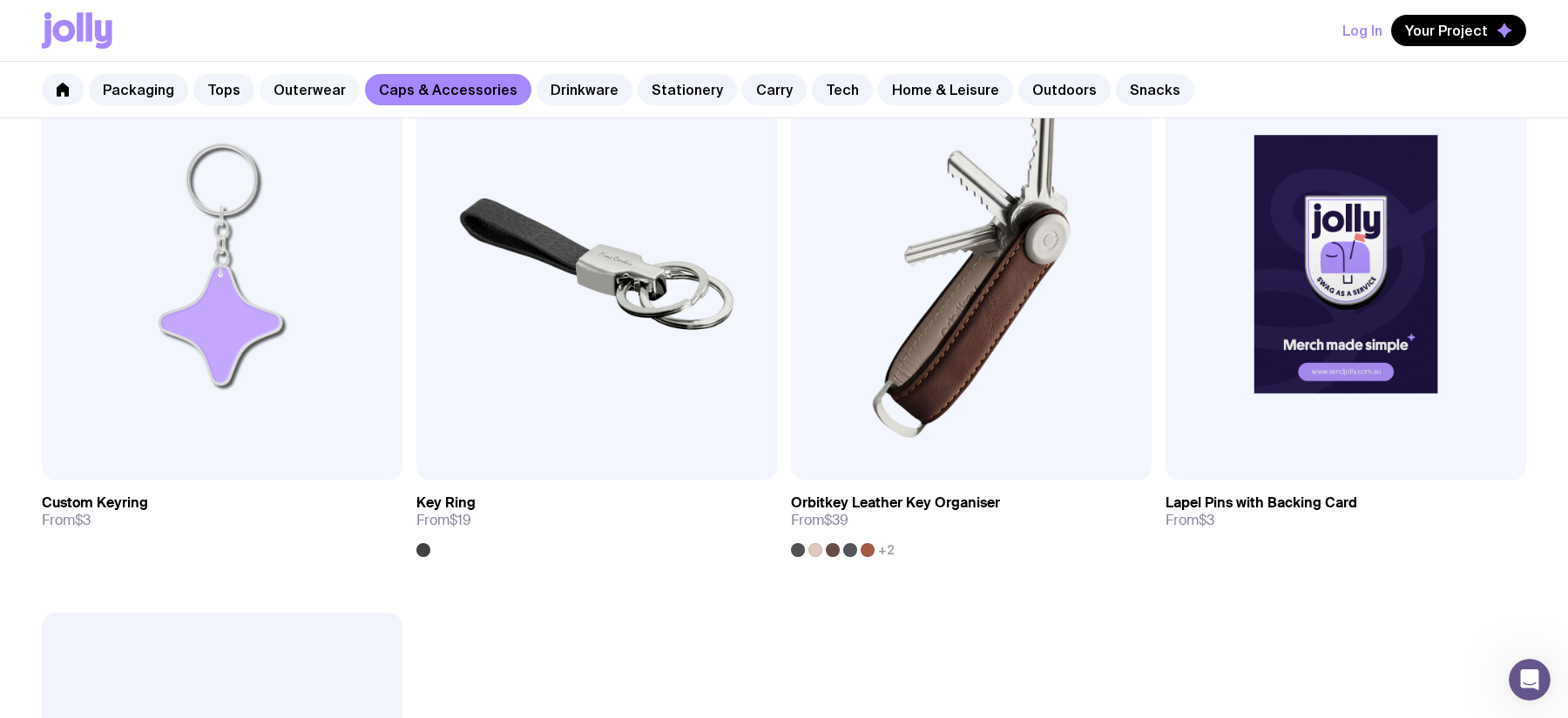
click at [307, 86] on link "Outerwear" at bounding box center [309, 89] width 100 height 31
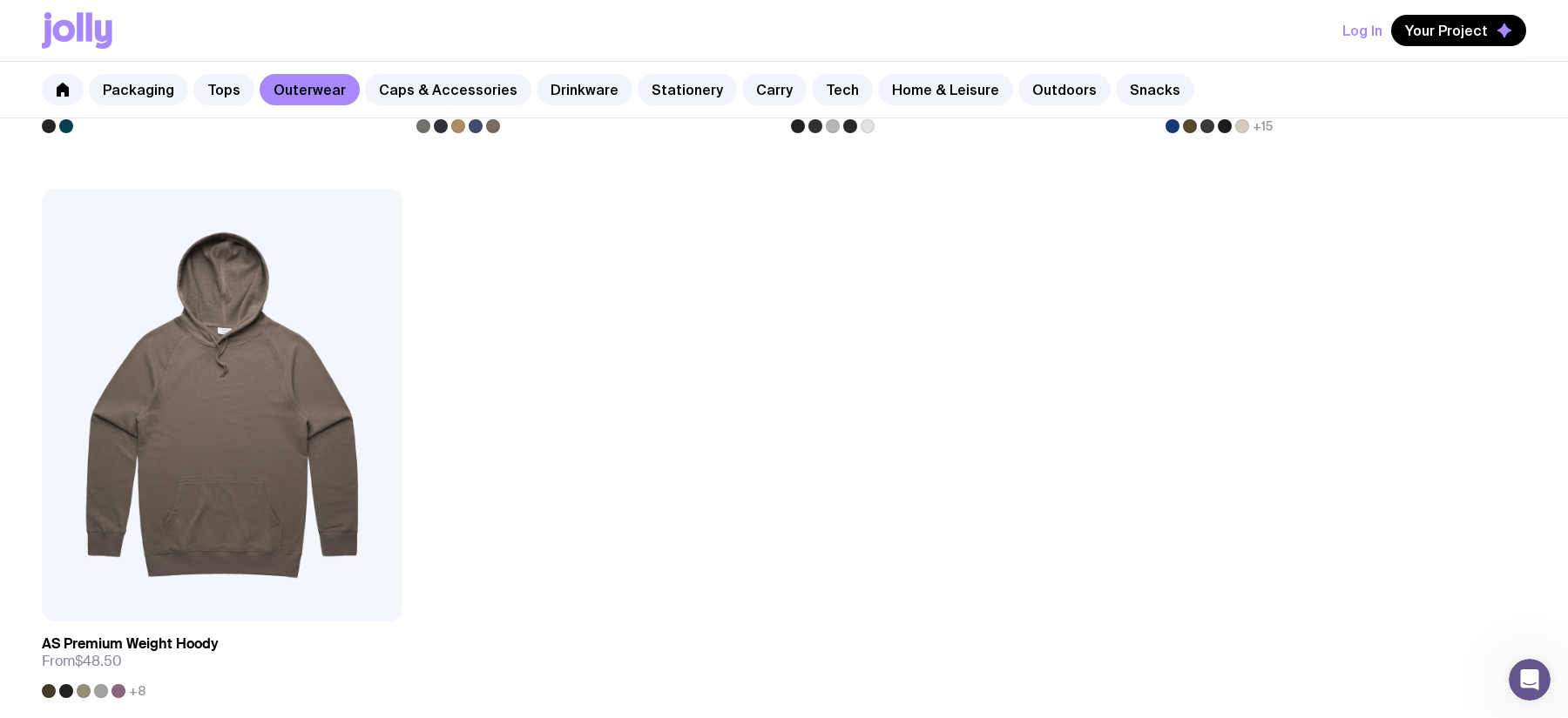
scroll to position [3364, 0]
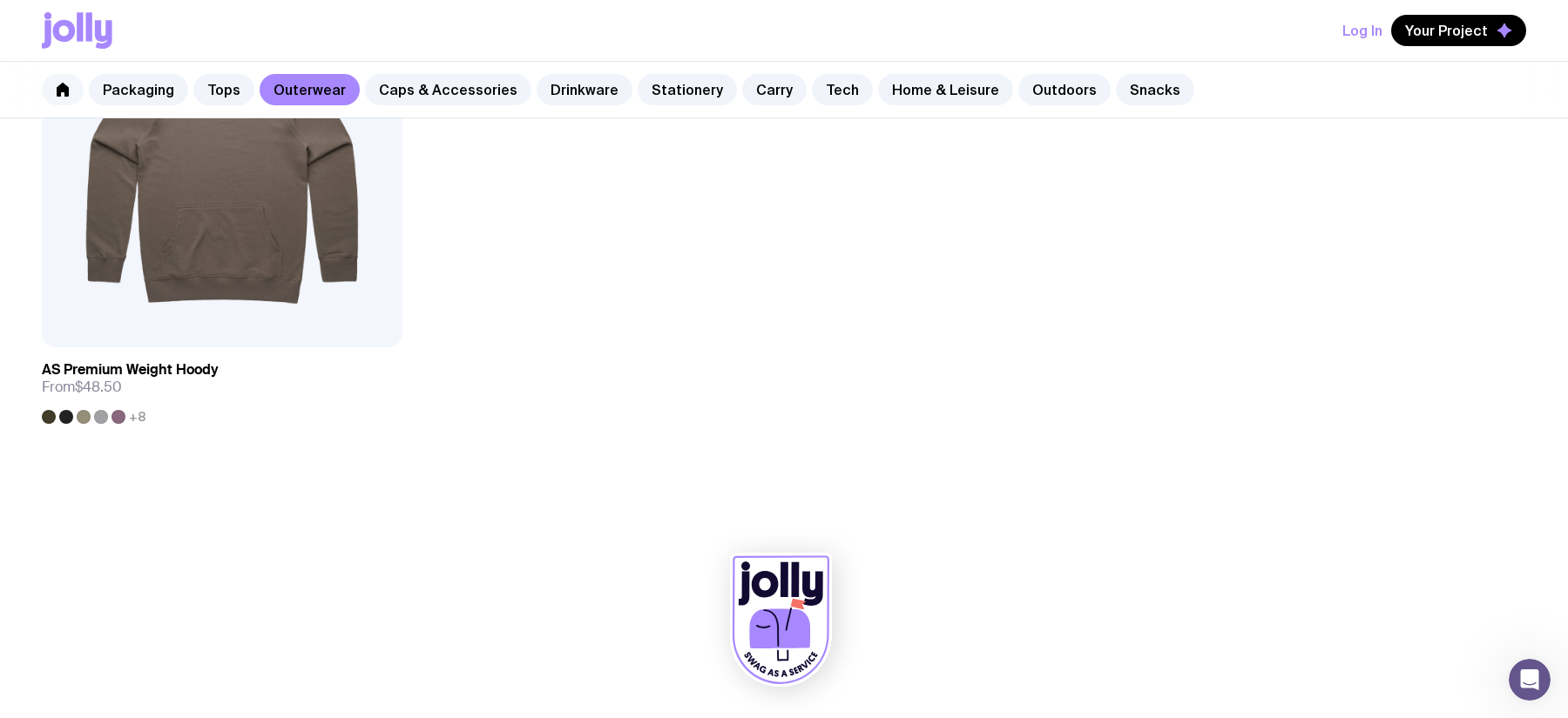
click at [59, 95] on icon at bounding box center [62, 89] width 12 height 14
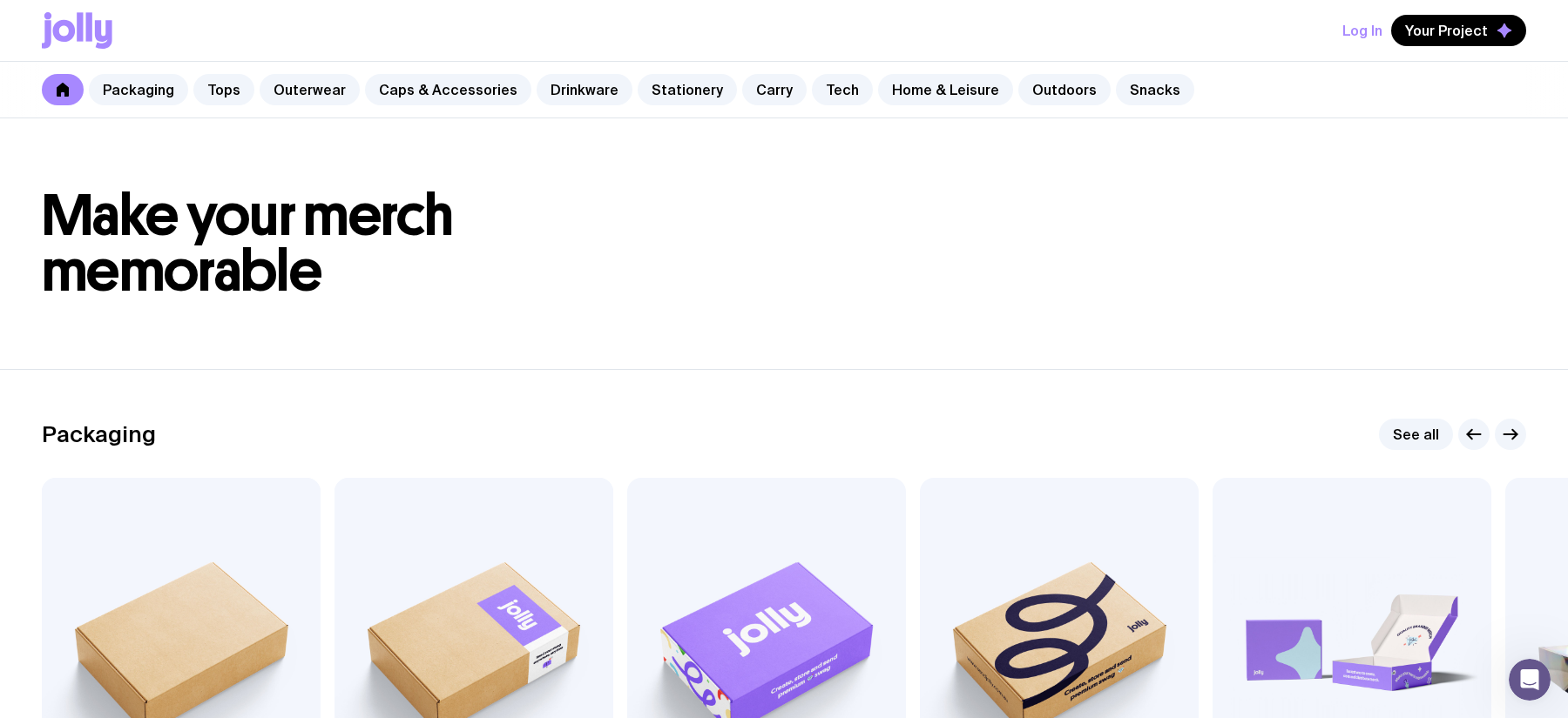
click at [53, 28] on icon at bounding box center [76, 30] width 71 height 37
